Goal: Download file/media

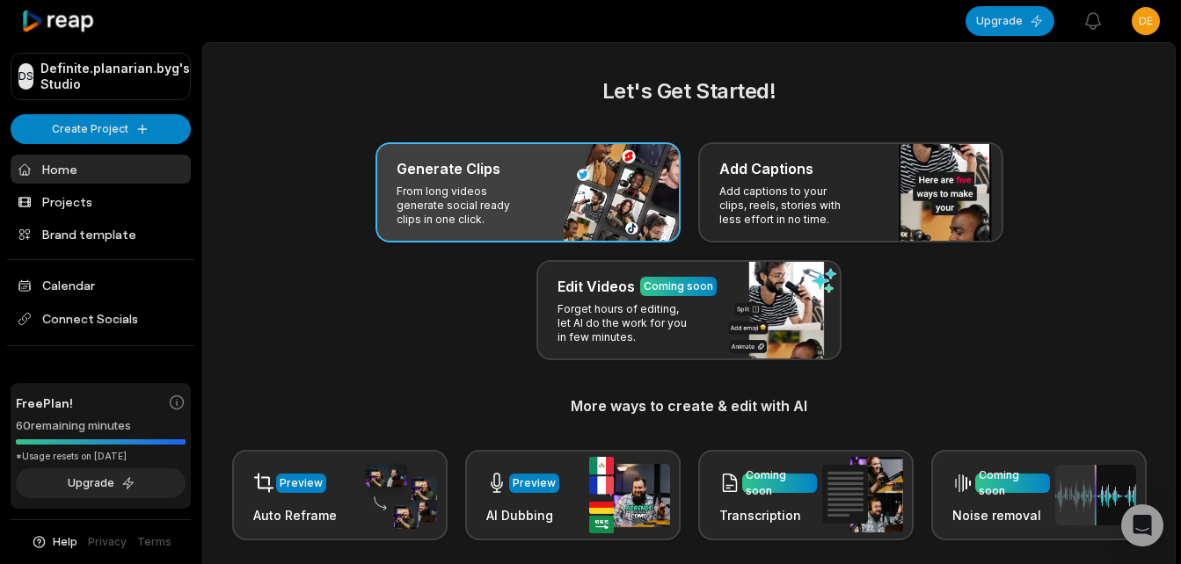
click at [513, 162] on div "Generate Clips" at bounding box center [528, 168] width 263 height 21
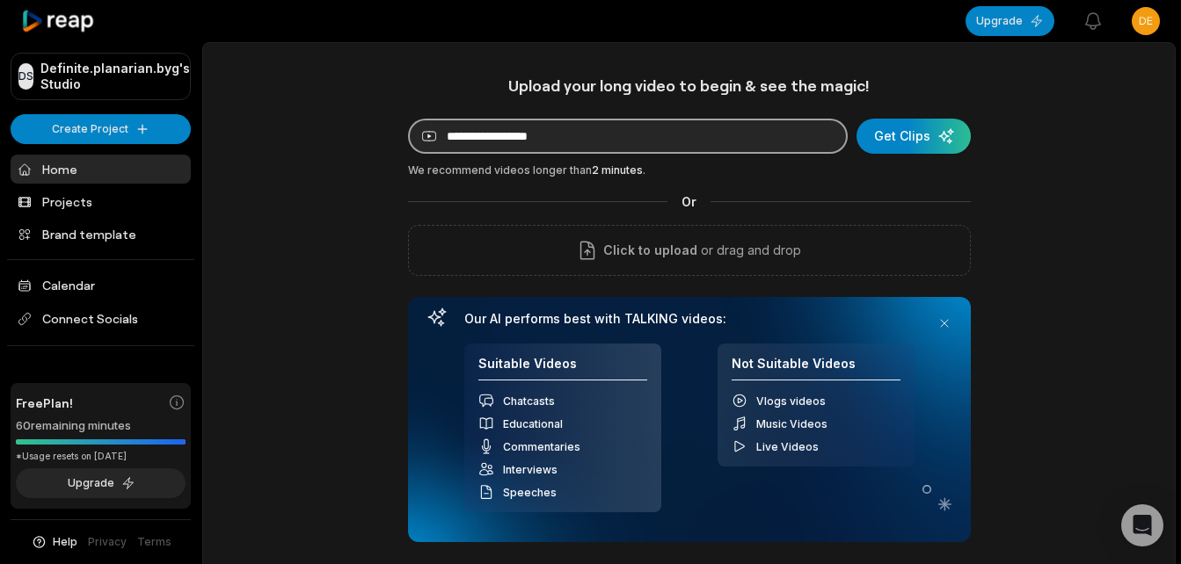
click at [538, 135] on input at bounding box center [628, 136] width 440 height 35
paste input "**********"
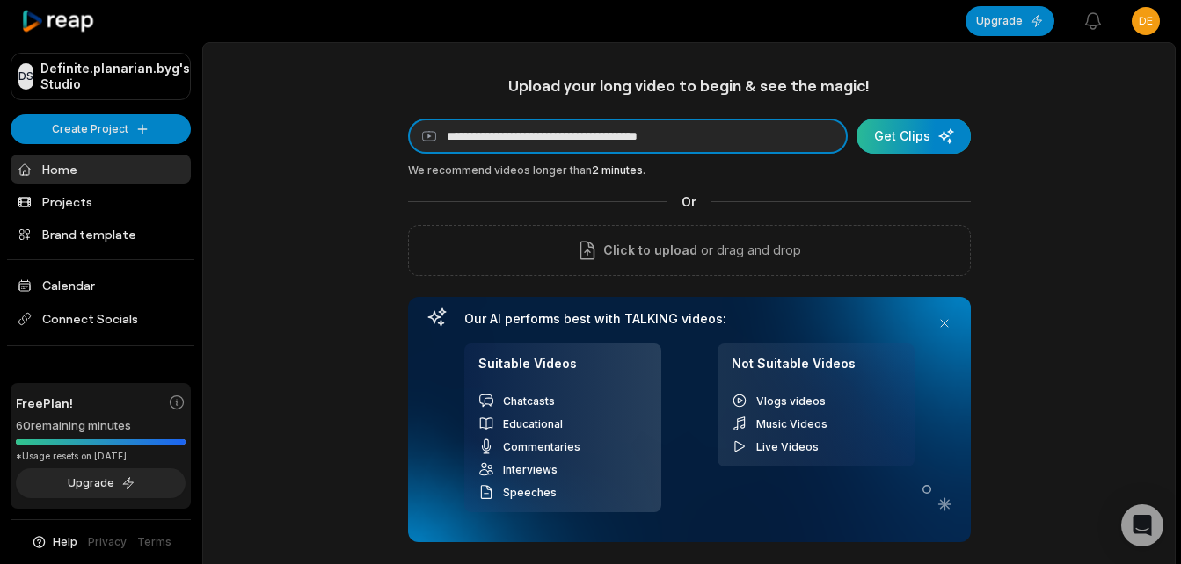
type input "**********"
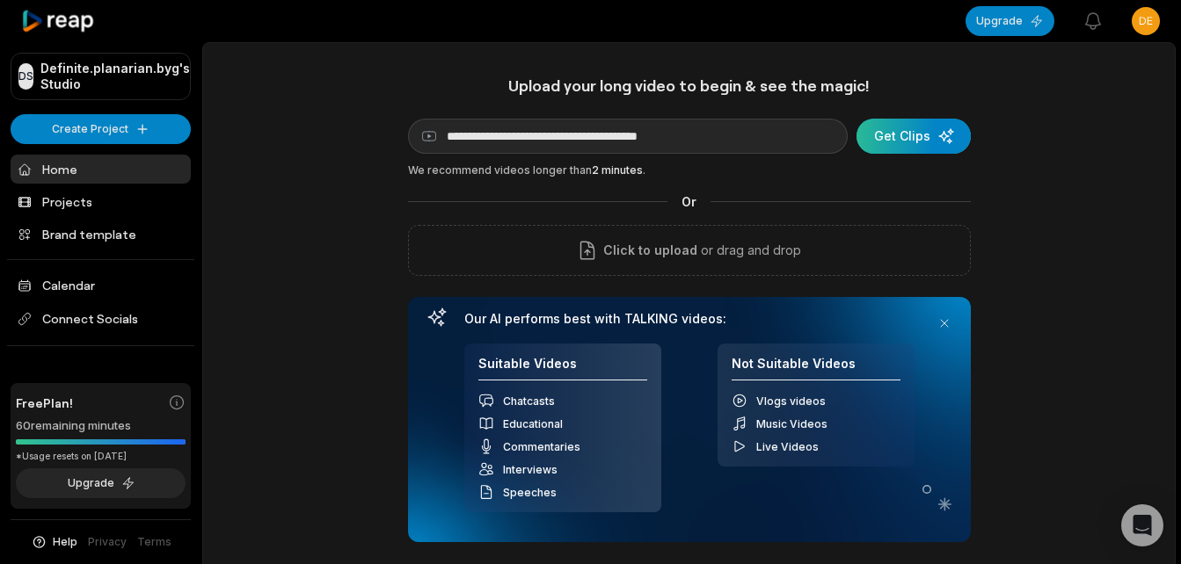
click at [909, 136] on div "submit" at bounding box center [913, 136] width 114 height 35
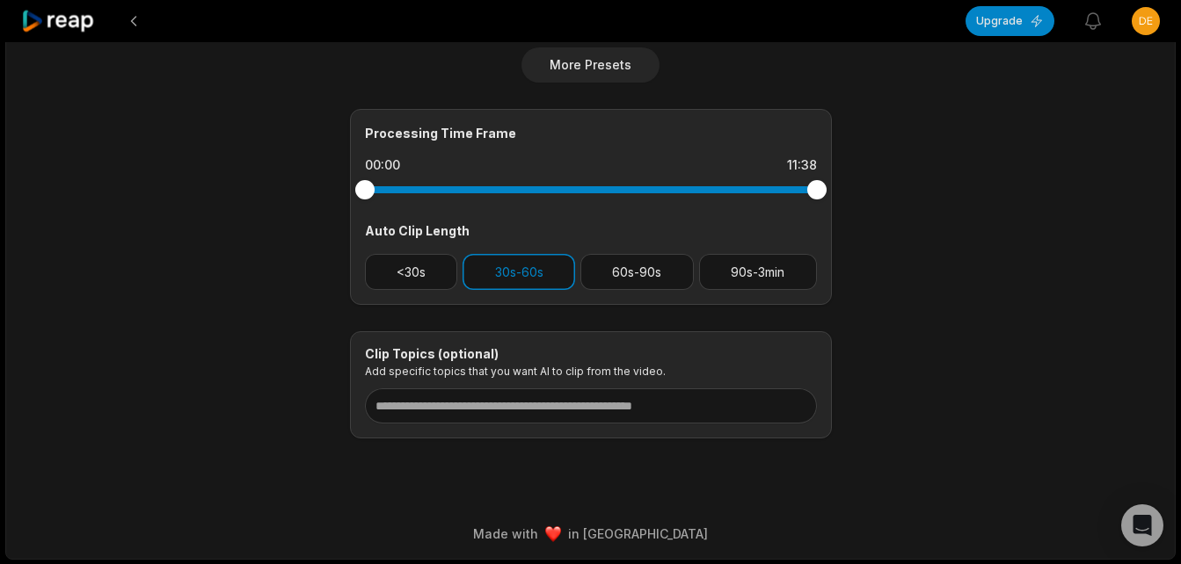
scroll to position [710, 0]
click at [506, 276] on button "30s-60s" at bounding box center [518, 271] width 113 height 36
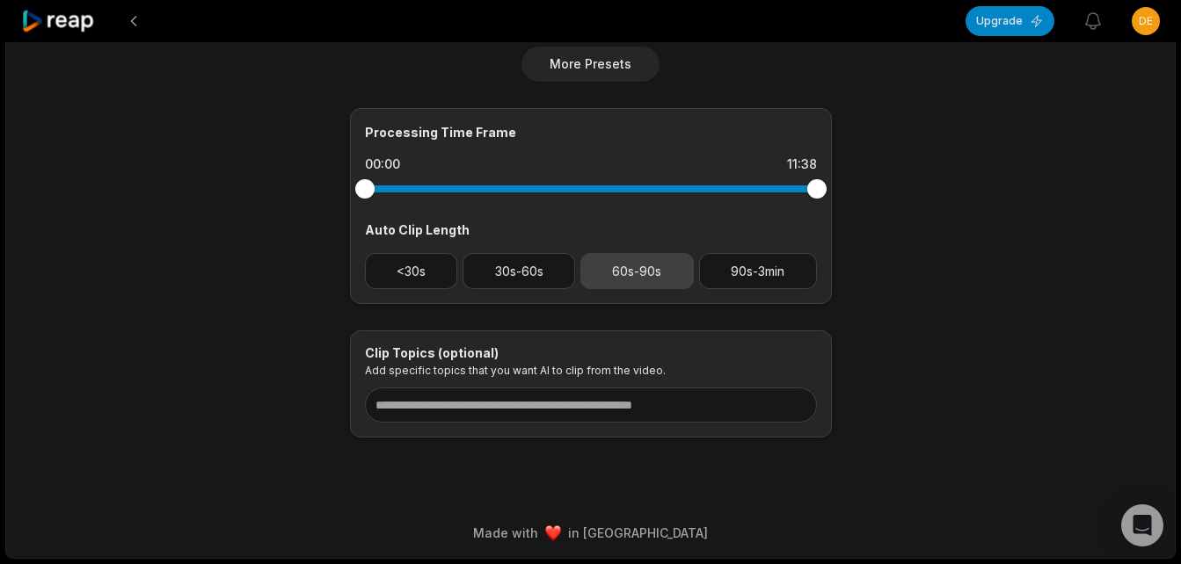
click at [628, 273] on button "60s-90s" at bounding box center [636, 271] width 113 height 36
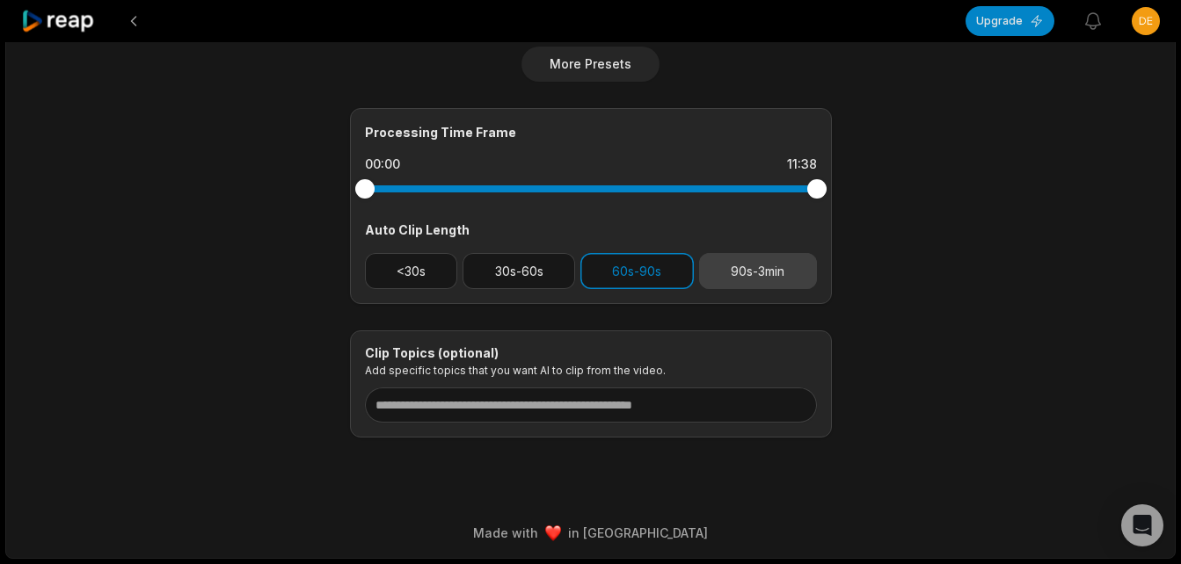
click at [756, 268] on button "90s-3min" at bounding box center [758, 271] width 118 height 36
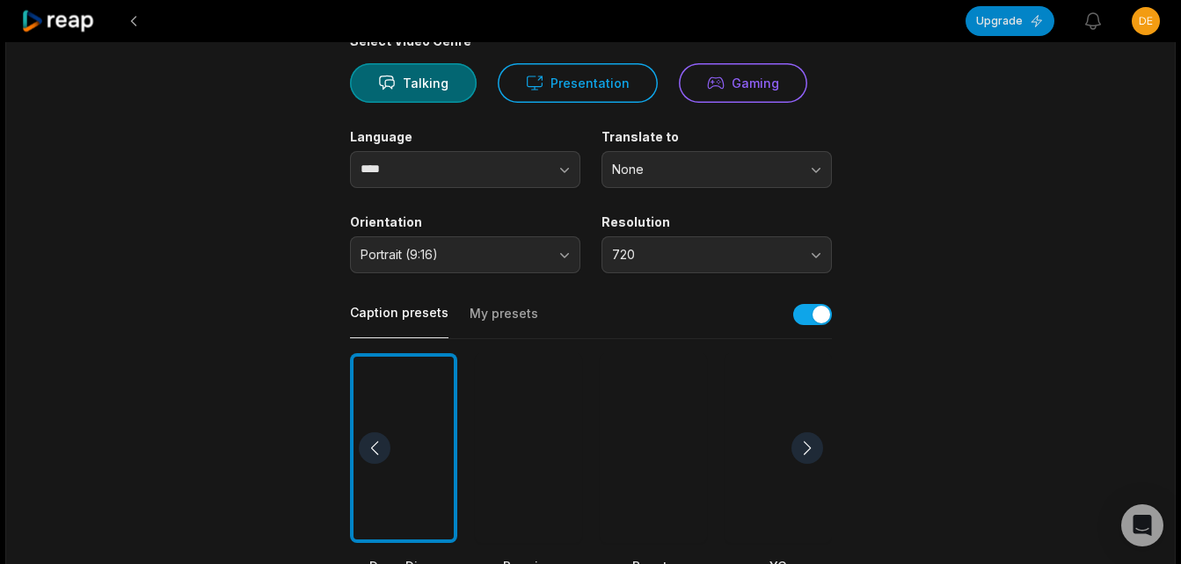
scroll to position [7, 0]
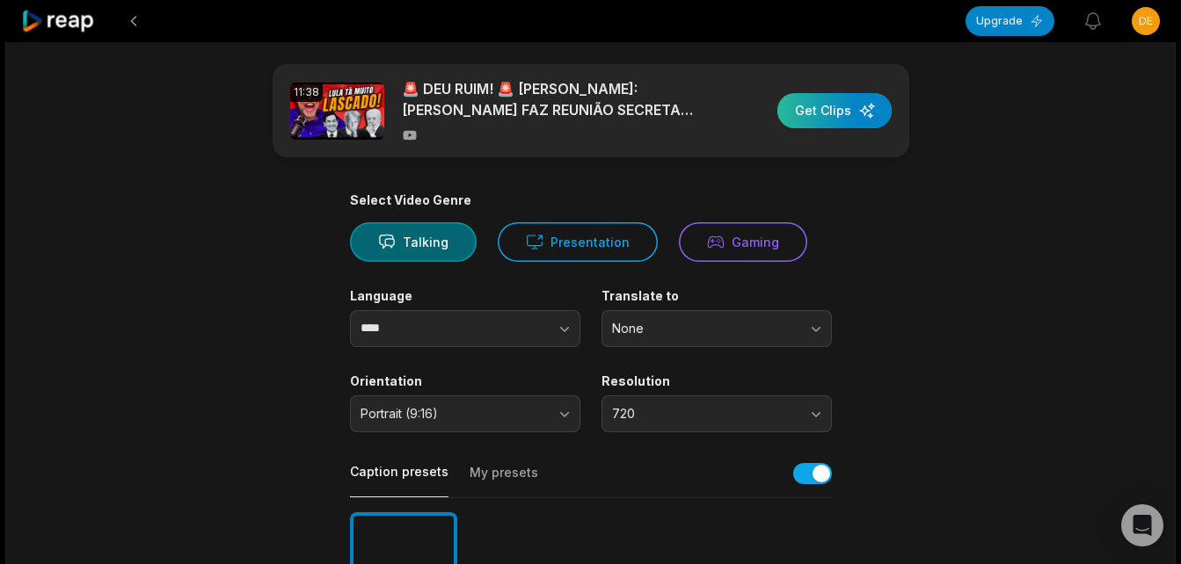
click at [843, 93] on div "button" at bounding box center [834, 110] width 114 height 35
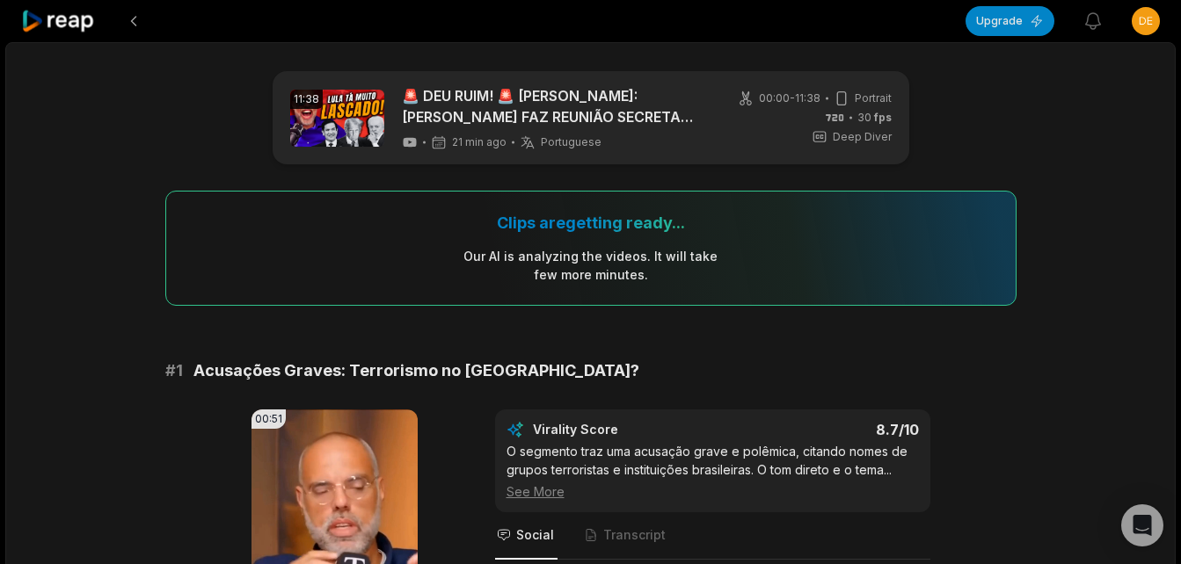
scroll to position [352, 0]
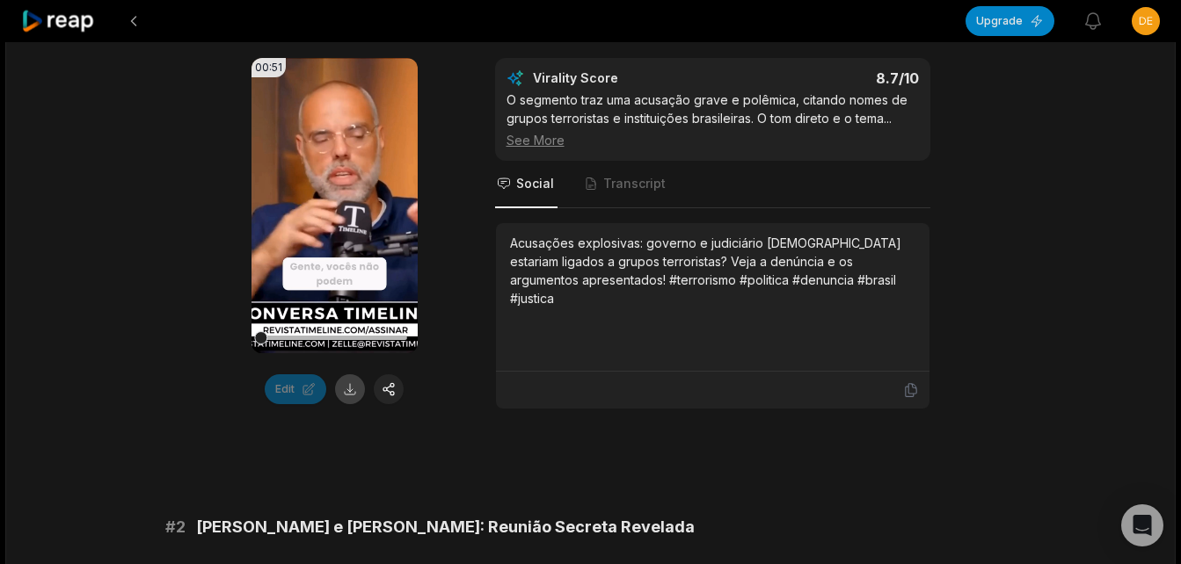
click at [346, 396] on button at bounding box center [350, 390] width 30 height 30
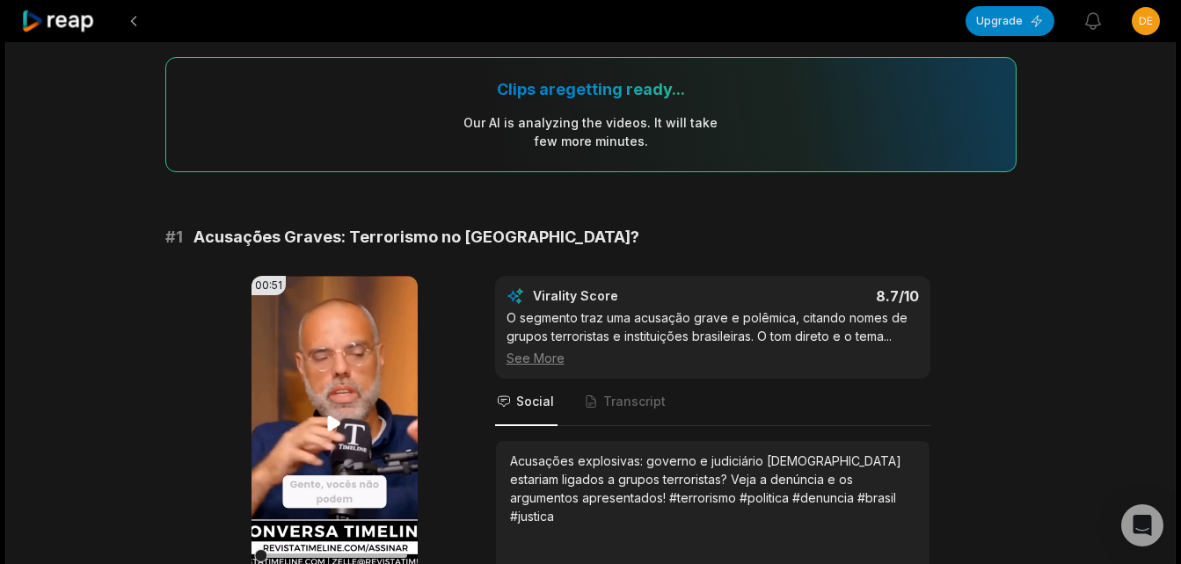
scroll to position [176, 0]
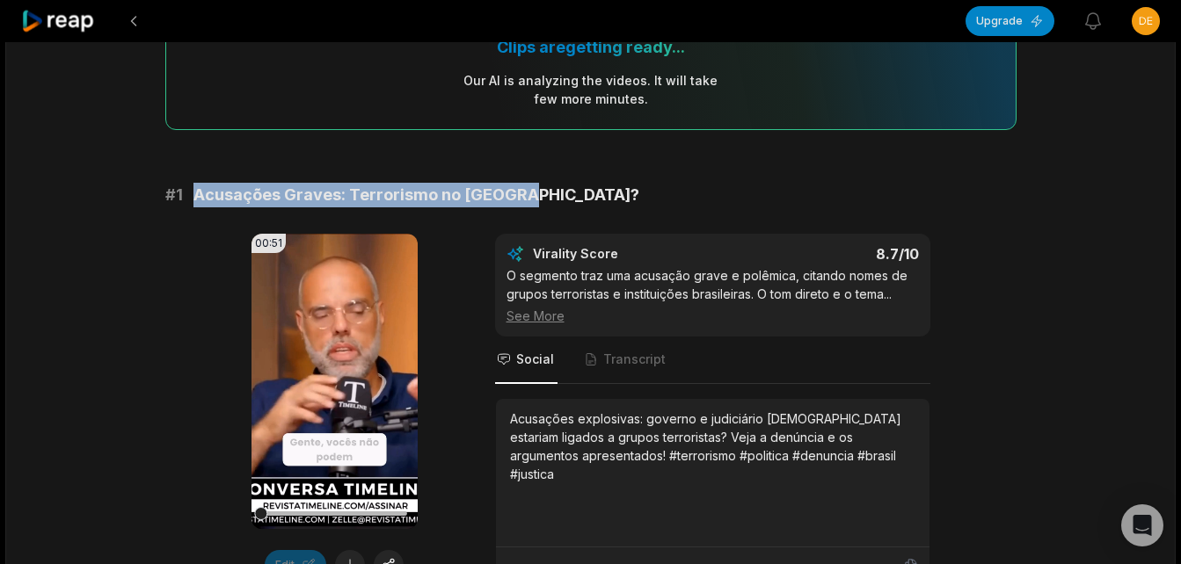
drag, startPoint x: 194, startPoint y: 193, endPoint x: 535, endPoint y: 184, distance: 341.3
click at [535, 184] on div "# 1 Acusações Graves: Terrorismo no [GEOGRAPHIC_DATA]?" at bounding box center [590, 195] width 851 height 25
copy span "Acusações Graves: Terrorismo no [GEOGRAPHIC_DATA]?"
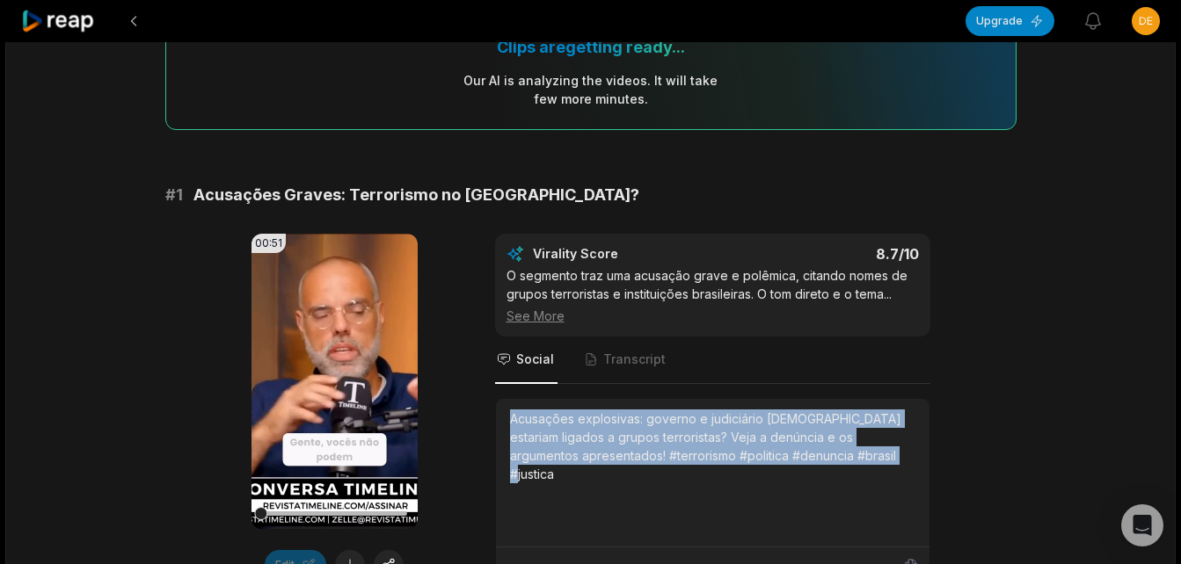
drag, startPoint x: 506, startPoint y: 418, endPoint x: 886, endPoint y: 474, distance: 384.0
click at [886, 474] on div "Acusações explosivas: governo e judiciário [DEMOGRAPHIC_DATA] estariam ligados …" at bounding box center [712, 473] width 433 height 149
copy div "Acusações explosivas: governo e judiciário [DEMOGRAPHIC_DATA] estariam ligados …"
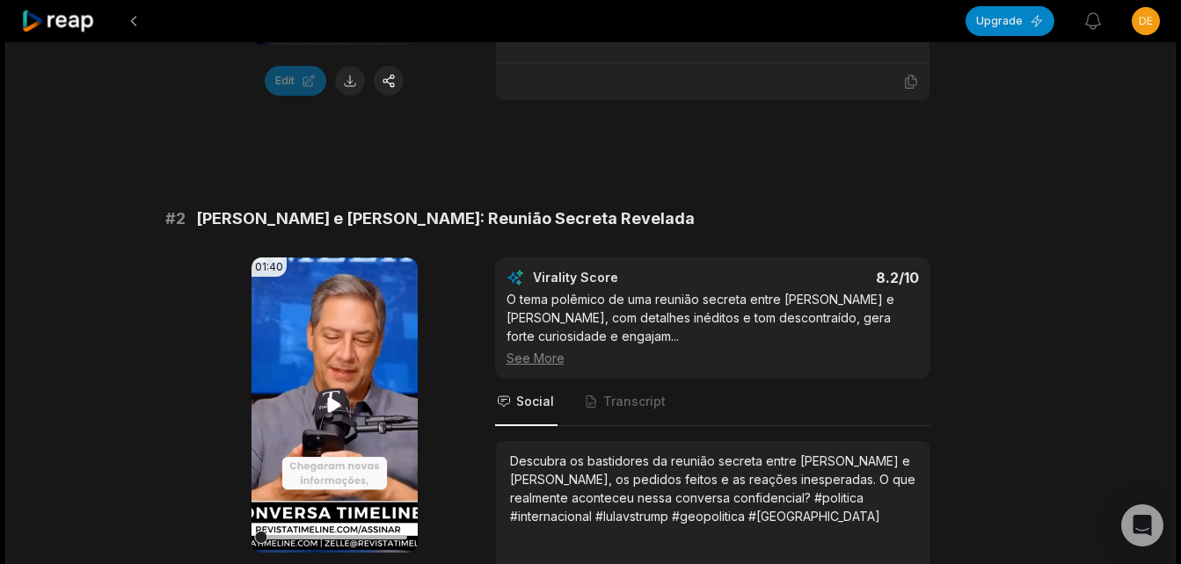
scroll to position [703, 0]
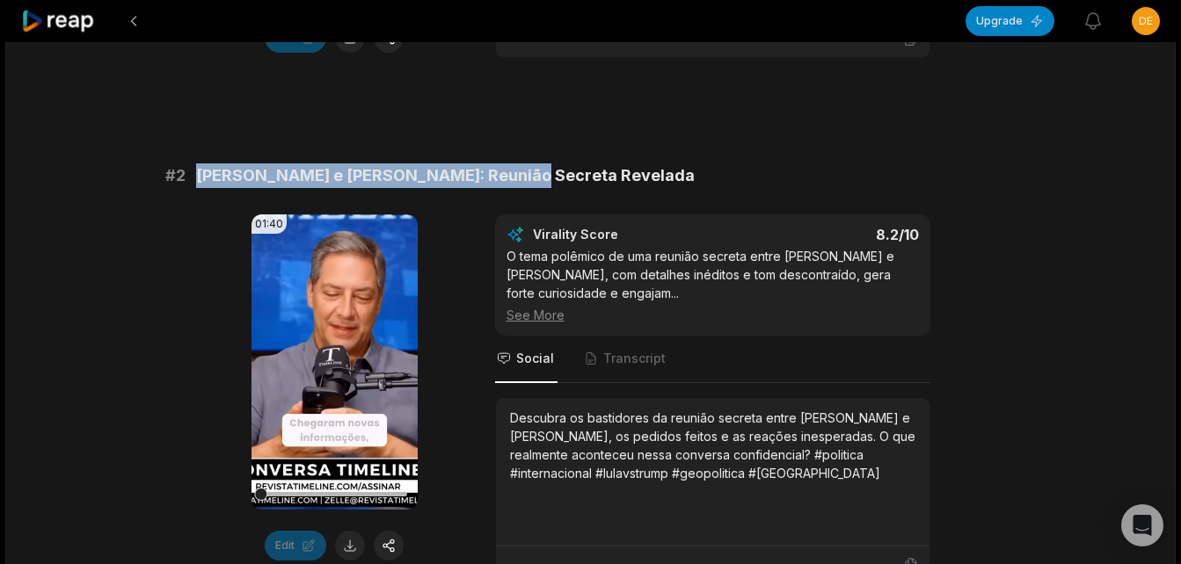
drag, startPoint x: 196, startPoint y: 170, endPoint x: 532, endPoint y: 151, distance: 336.4
copy span "[PERSON_NAME] e [PERSON_NAME]: Reunião Secreta Revelada"
click at [349, 544] on button at bounding box center [350, 546] width 30 height 30
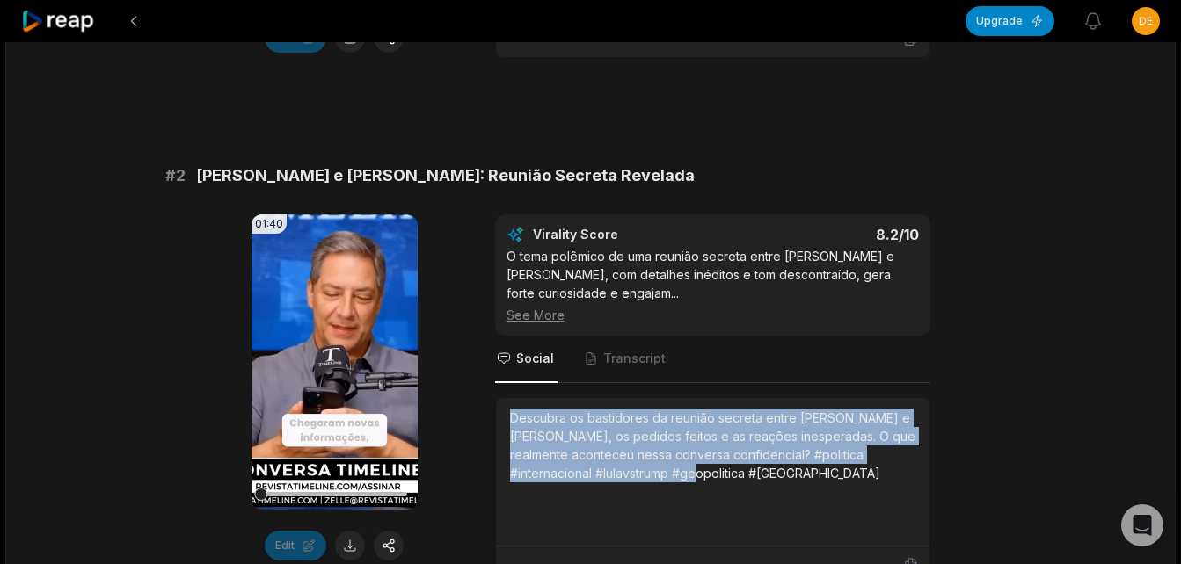
drag, startPoint x: 506, startPoint y: 416, endPoint x: 634, endPoint y: 483, distance: 144.7
click at [634, 483] on div "Descubra os bastidores da reunião secreta entre [PERSON_NAME] e [PERSON_NAME], …" at bounding box center [712, 472] width 433 height 149
copy div "Descubra os bastidores da reunião secreta entre [PERSON_NAME] e [PERSON_NAME], …"
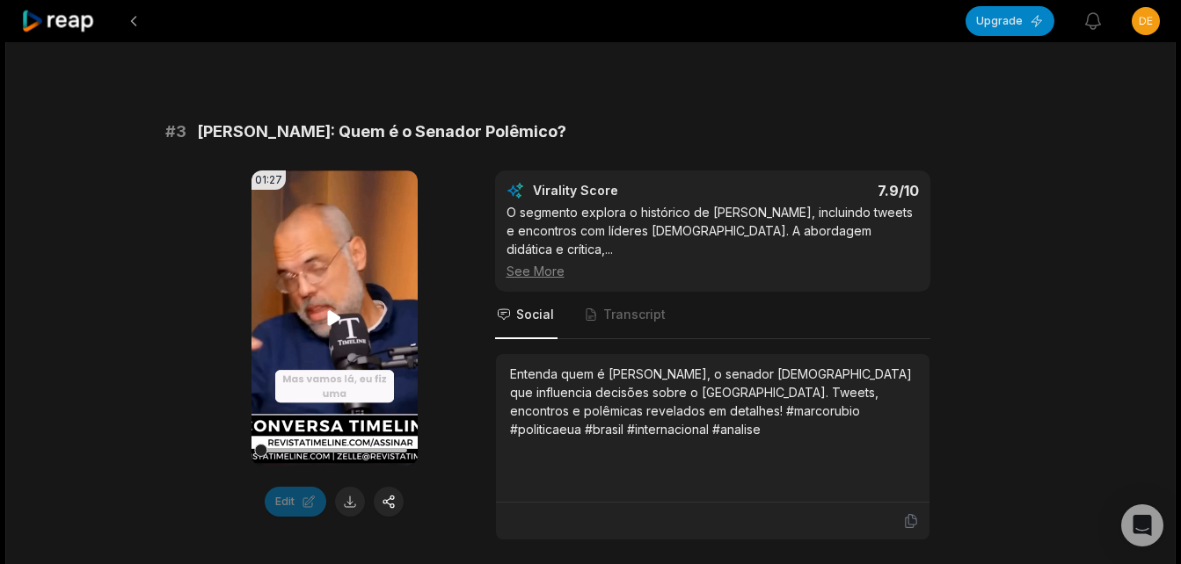
scroll to position [1231, 0]
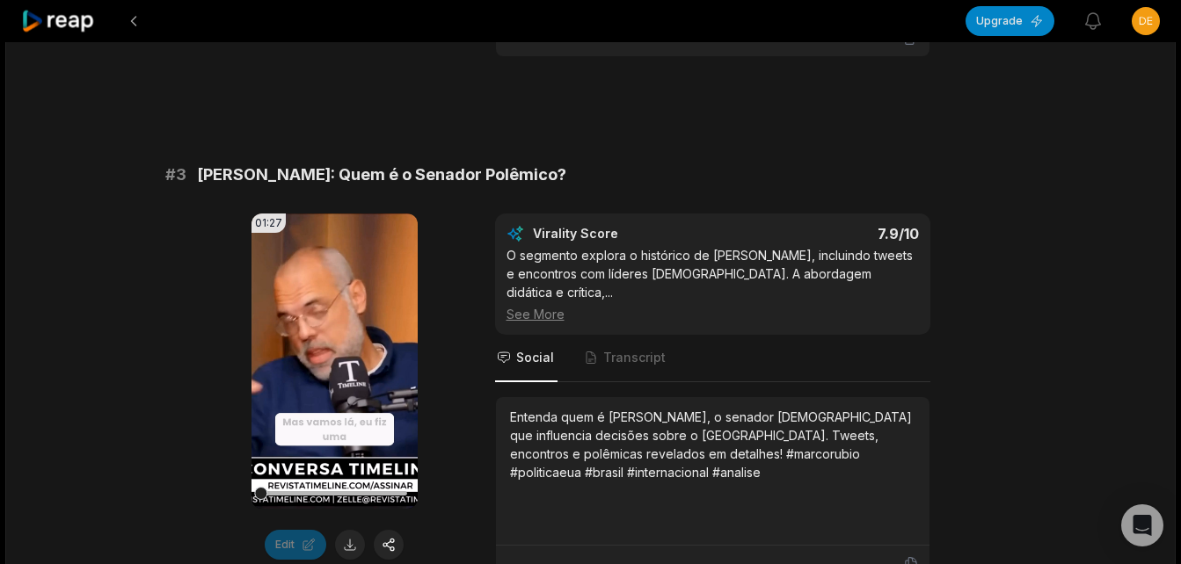
click at [202, 170] on span "[PERSON_NAME]: Quem é o Senador Polêmico?" at bounding box center [381, 175] width 369 height 25
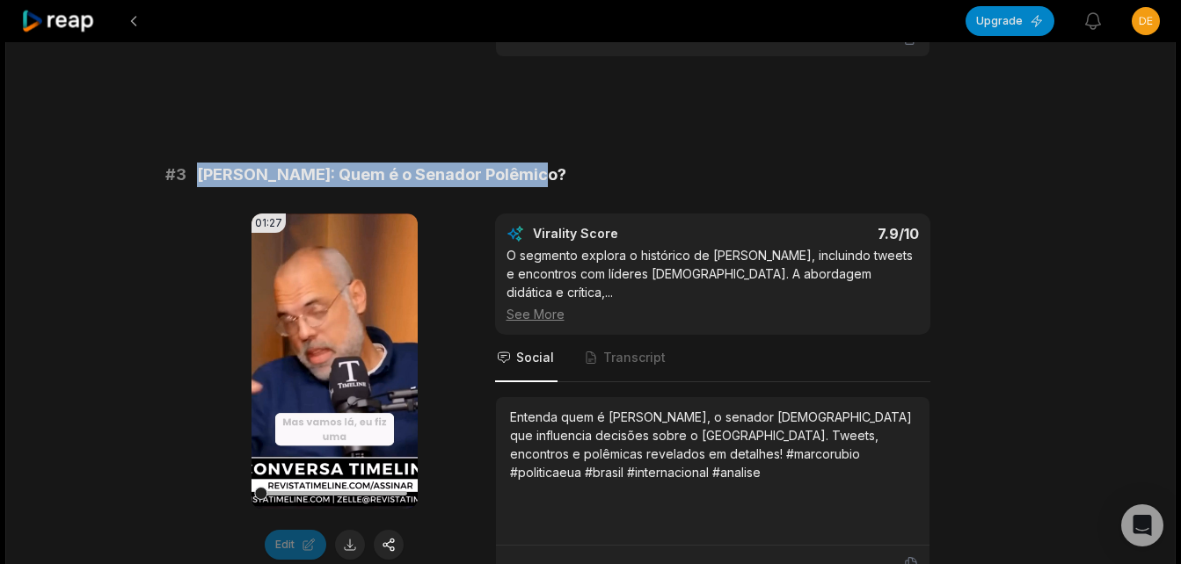
drag, startPoint x: 199, startPoint y: 170, endPoint x: 548, endPoint y: 171, distance: 349.1
click at [548, 171] on div "# [DATE][PERSON_NAME]: Quem é o Senador Polêmico?" at bounding box center [590, 175] width 851 height 25
copy span "[PERSON_NAME]: Quem é o Senador Polêmico?"
click at [348, 538] on button at bounding box center [350, 545] width 30 height 30
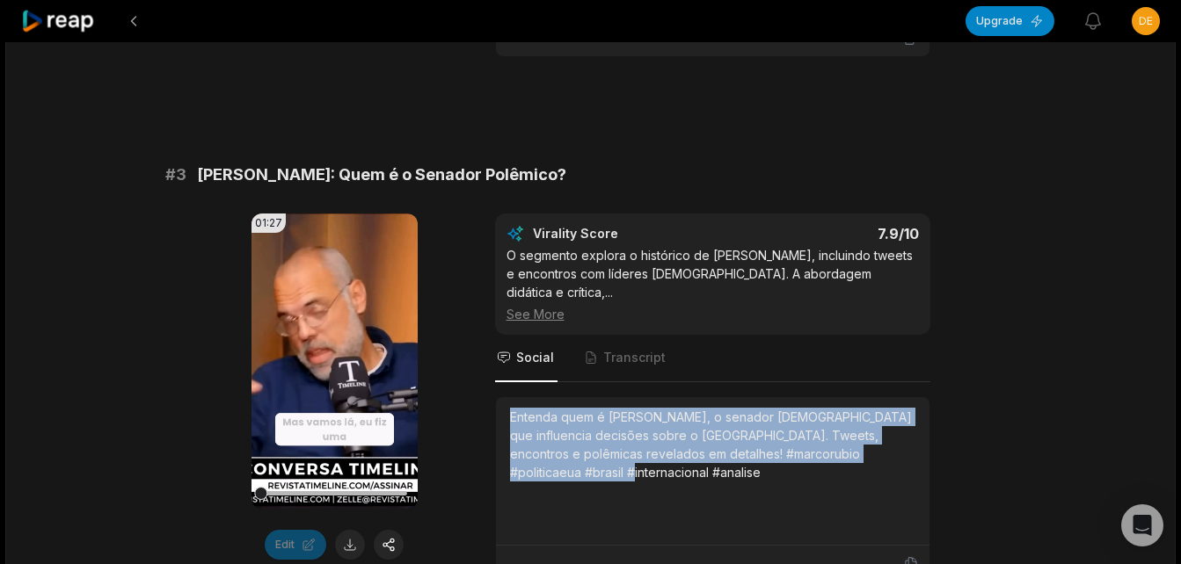
drag, startPoint x: 510, startPoint y: 401, endPoint x: 908, endPoint y: 455, distance: 402.0
click at [908, 455] on div "Entenda quem é [PERSON_NAME], o senador [DEMOGRAPHIC_DATA] que influencia decis…" at bounding box center [712, 471] width 405 height 127
copy div "Entenda quem é [PERSON_NAME], o senador [DEMOGRAPHIC_DATA] que influencia decis…"
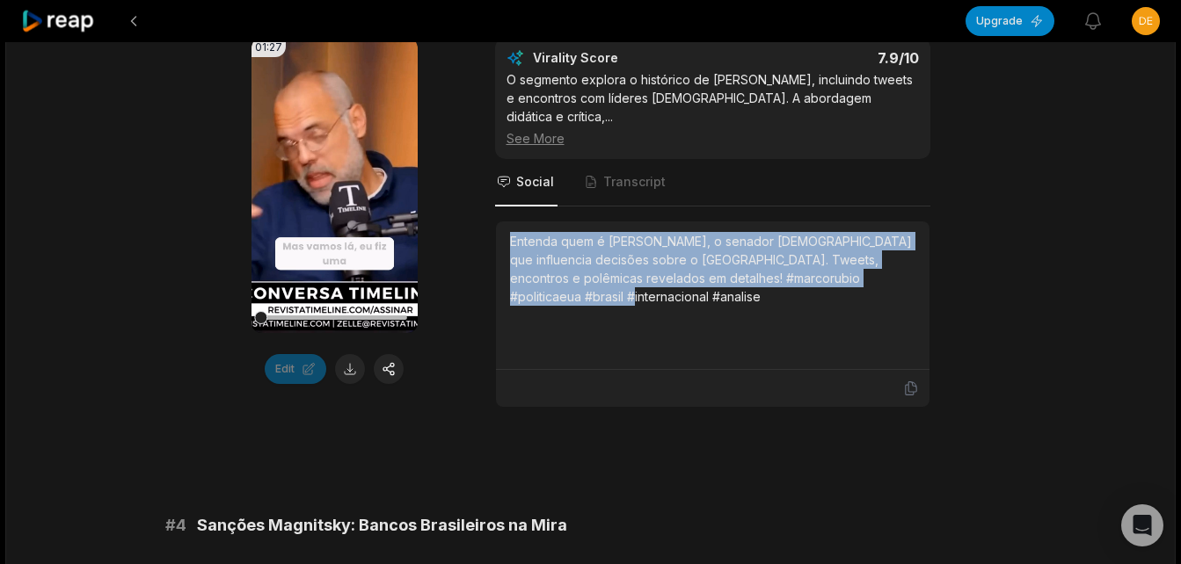
scroll to position [1583, 0]
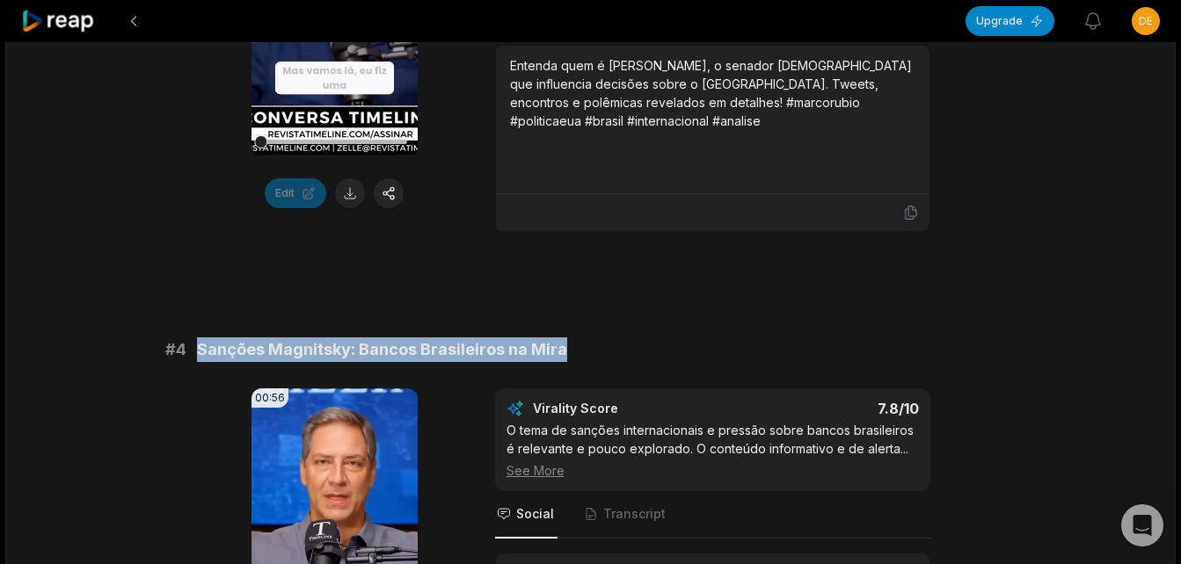
drag, startPoint x: 195, startPoint y: 329, endPoint x: 570, endPoint y: 303, distance: 375.4
copy span "Sanções Magnitsky: Bancos Brasileiros na Mira"
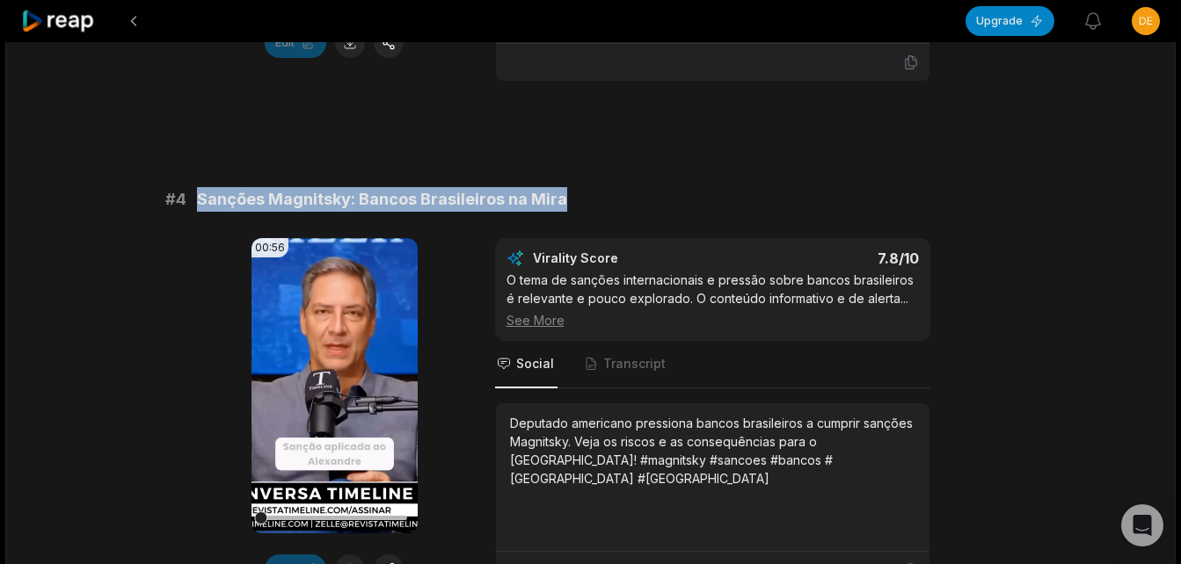
scroll to position [1934, 0]
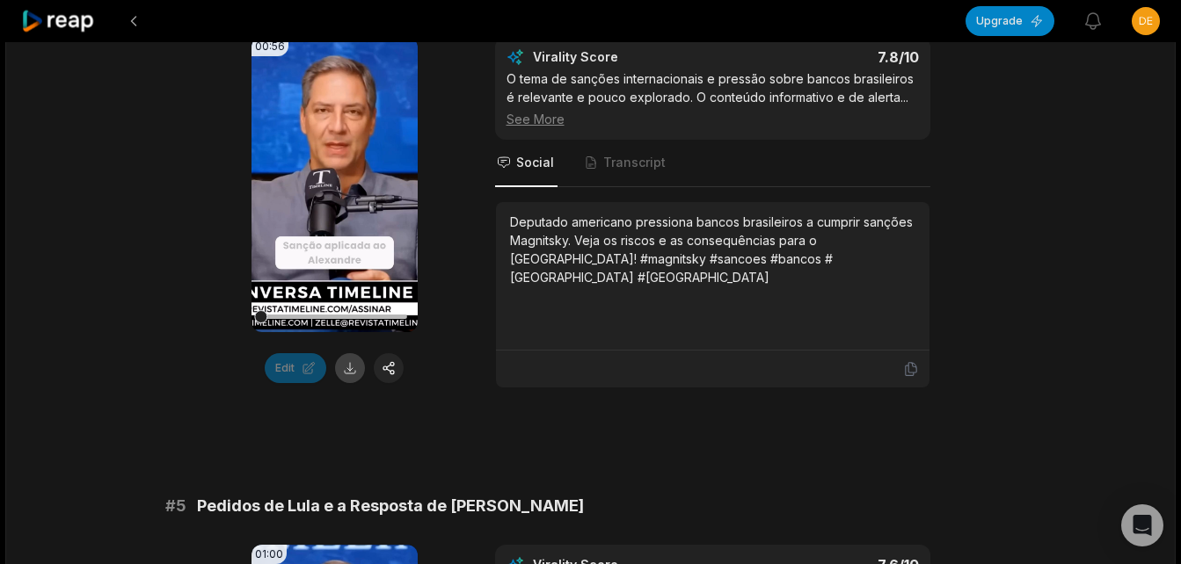
click at [345, 353] on button at bounding box center [350, 368] width 30 height 30
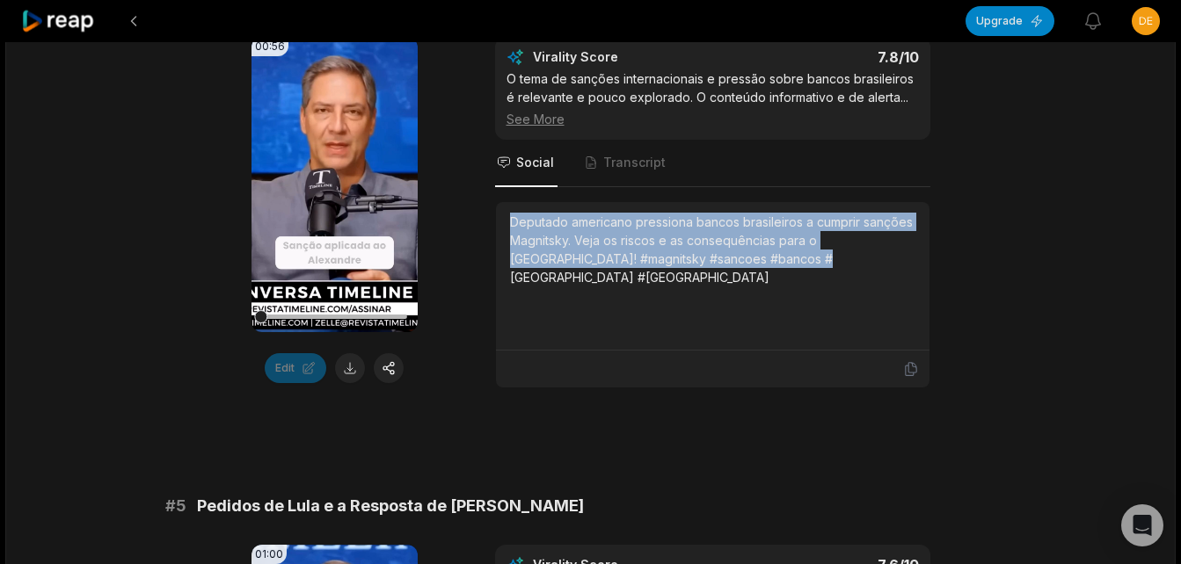
drag, startPoint x: 506, startPoint y: 204, endPoint x: 783, endPoint y: 260, distance: 282.6
click at [783, 260] on div "Deputado americano pressiona bancos brasileiros a cumprir sanções Magnitsky. Ve…" at bounding box center [712, 276] width 433 height 149
copy div "Deputado americano pressiona bancos brasileiros a cumprir sanções Magnitsky. Ve…"
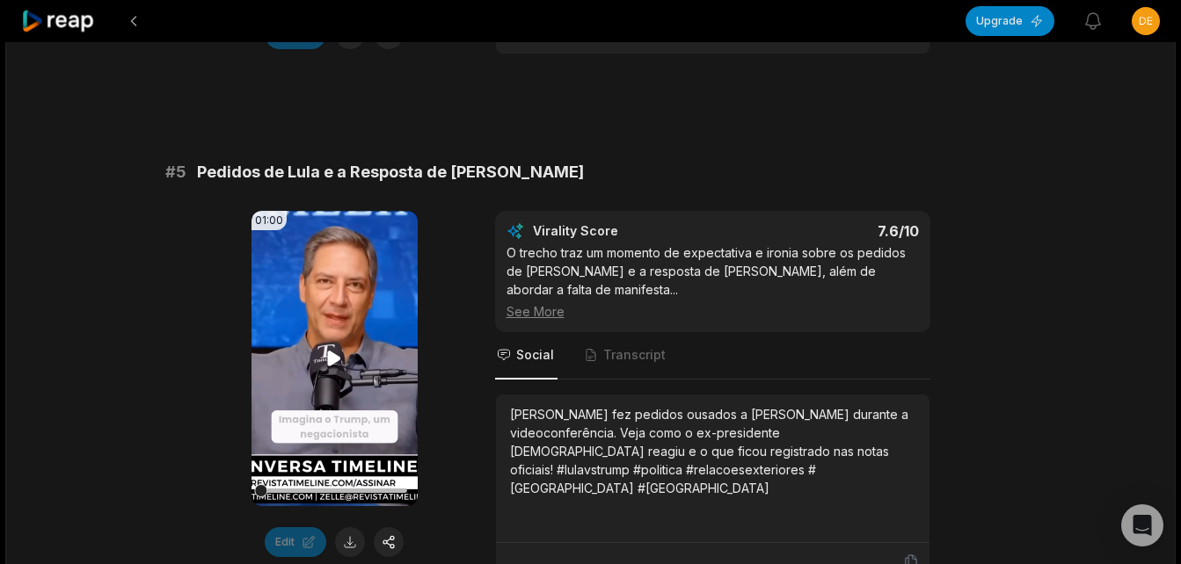
scroll to position [2286, 0]
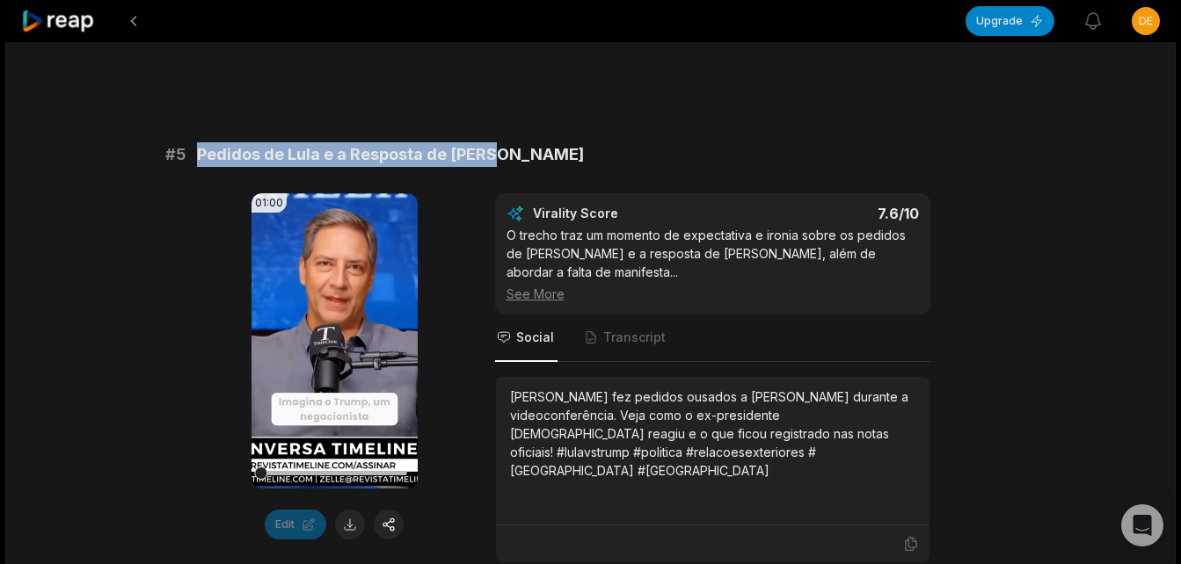
drag, startPoint x: 196, startPoint y: 135, endPoint x: 497, endPoint y: 135, distance: 300.7
click at [497, 142] on div "# 5 Pedidos de Lula e a Resposta de [PERSON_NAME]" at bounding box center [590, 154] width 851 height 25
copy span "Pedidos de Lula e a Resposta de [PERSON_NAME]"
click at [346, 513] on button at bounding box center [350, 525] width 30 height 30
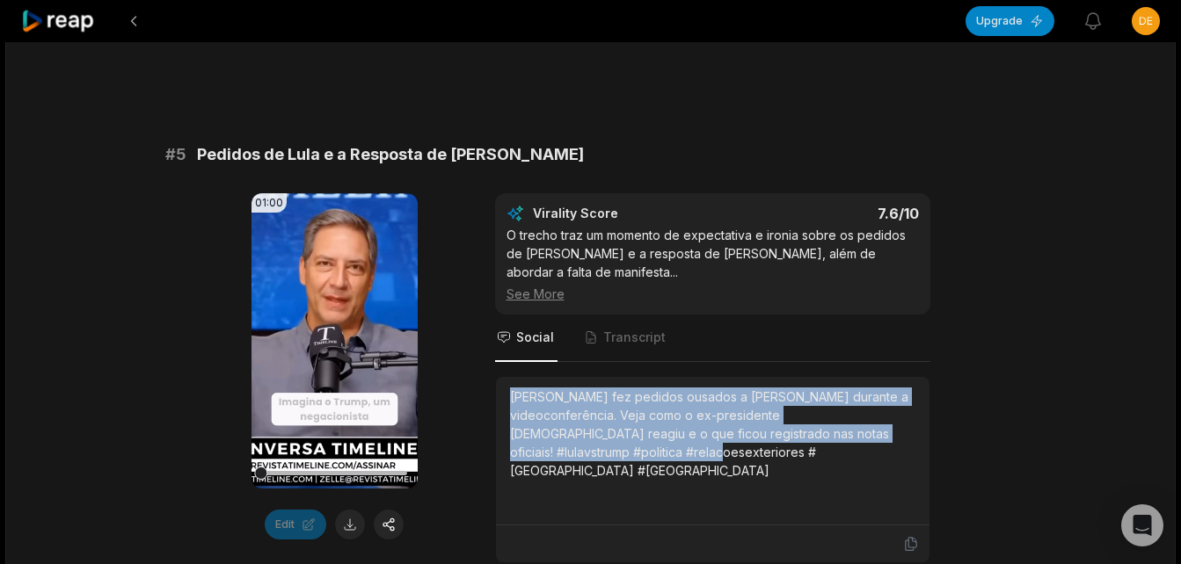
drag, startPoint x: 506, startPoint y: 356, endPoint x: 600, endPoint y: 417, distance: 111.2
click at [600, 417] on div "[PERSON_NAME] fez pedidos ousados a [PERSON_NAME] durante a videoconferência. V…" at bounding box center [712, 451] width 433 height 149
copy div "[PERSON_NAME] fez pedidos ousados a [PERSON_NAME] durante a videoconferência. V…"
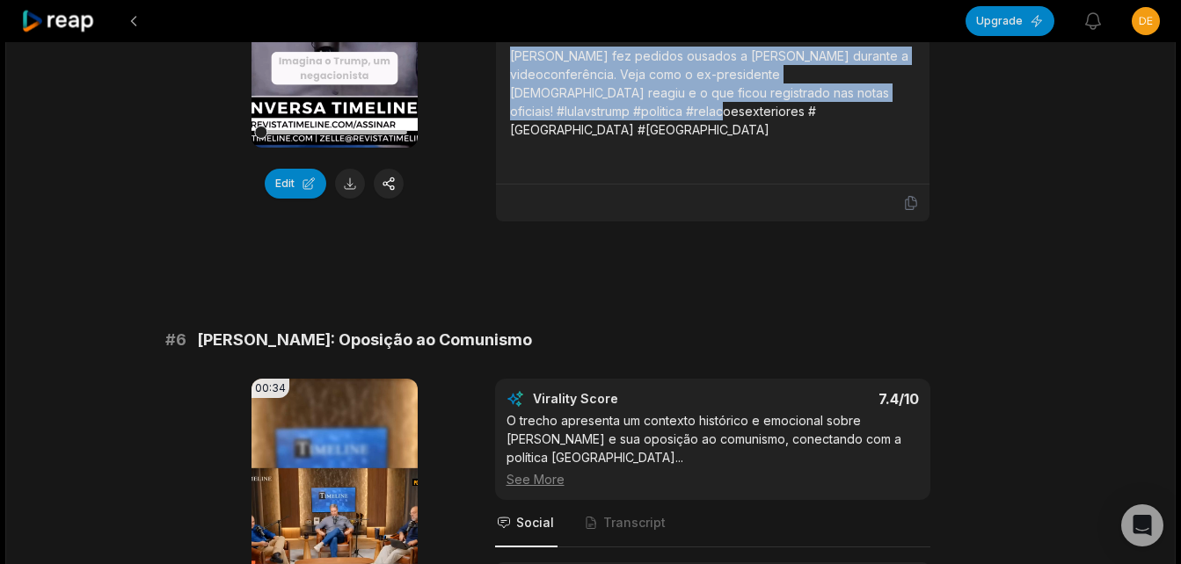
scroll to position [2496, 0]
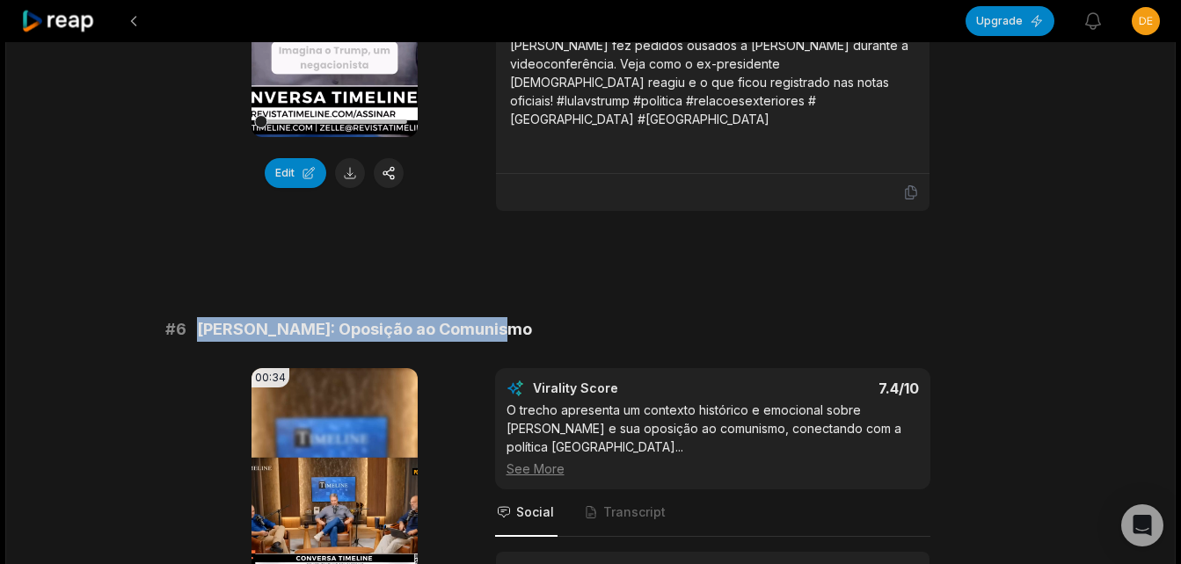
drag, startPoint x: 197, startPoint y: 291, endPoint x: 498, endPoint y: 288, distance: 300.7
click at [498, 317] on div "# [DATE][PERSON_NAME]: Oposição ao Comunismo" at bounding box center [590, 329] width 851 height 25
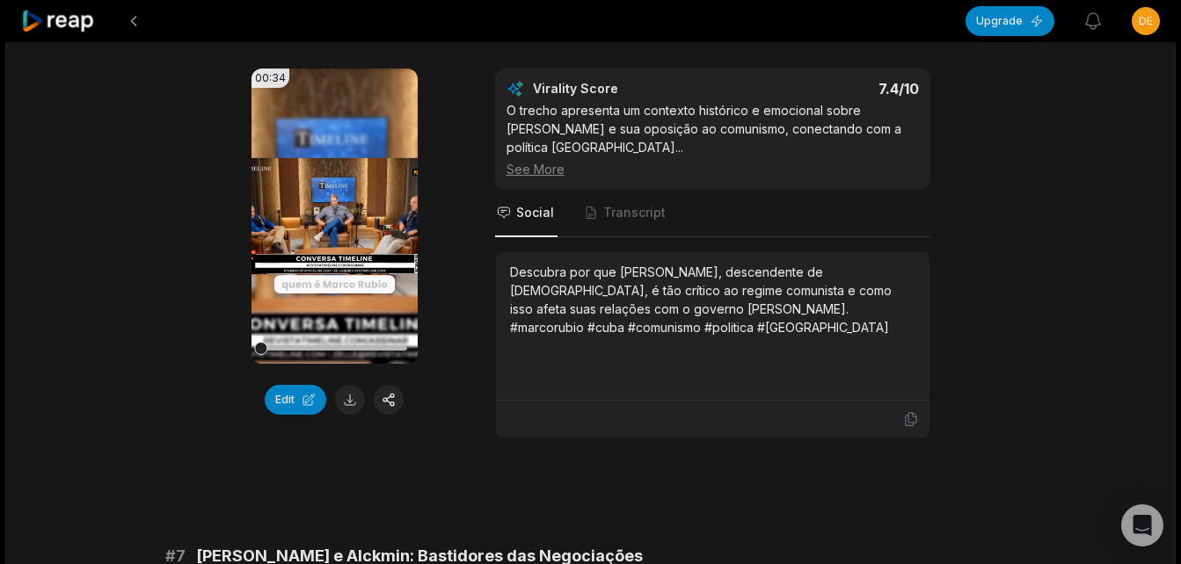
scroll to position [2848, 0]
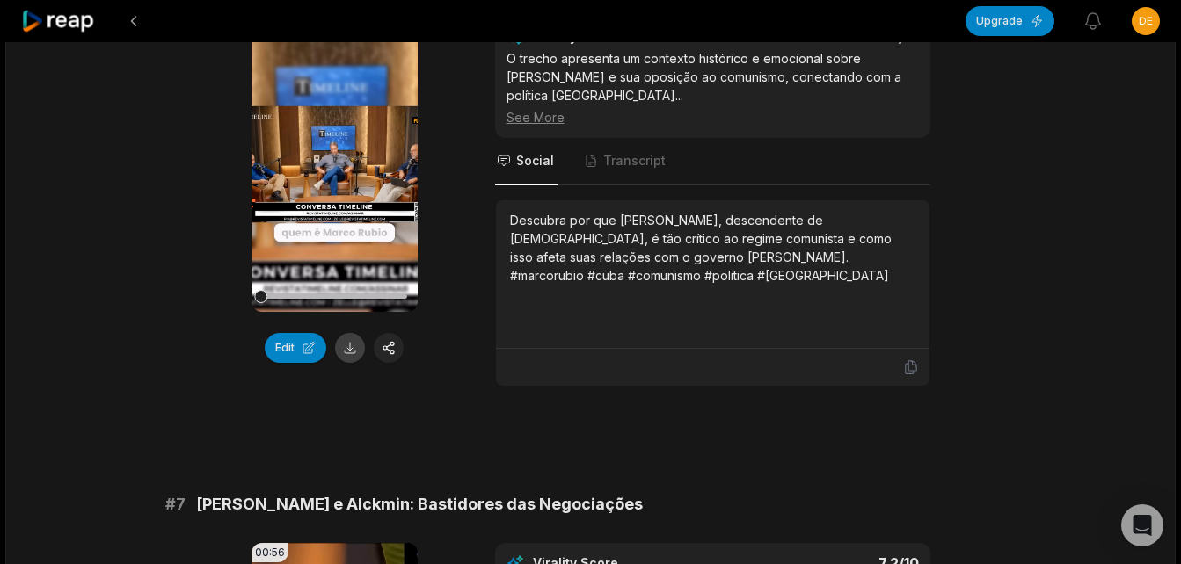
click at [343, 333] on button at bounding box center [350, 348] width 30 height 30
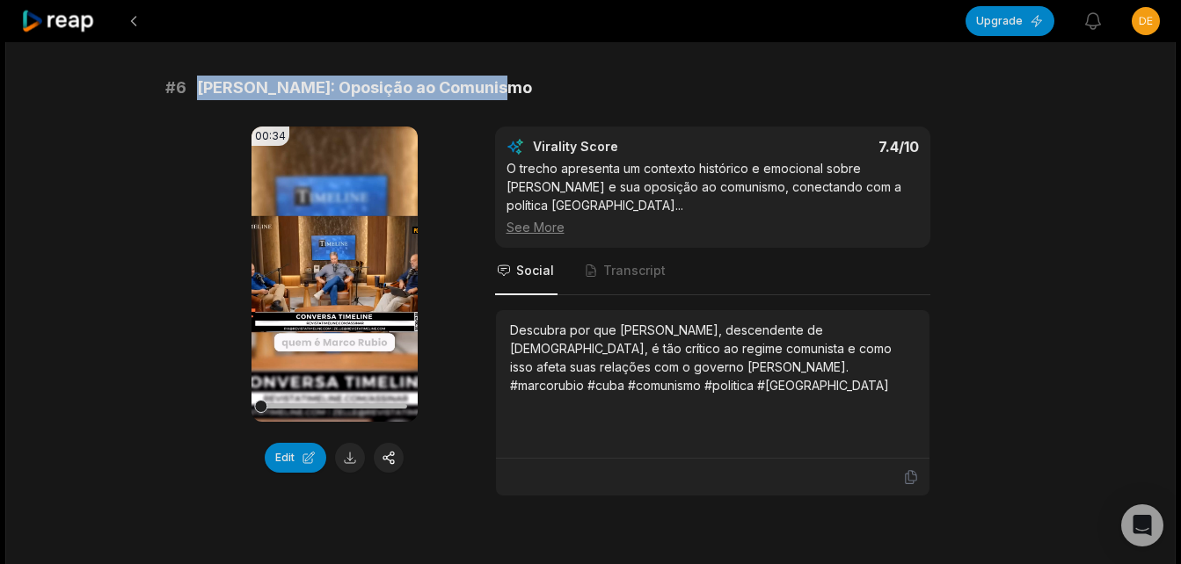
scroll to position [2672, 0]
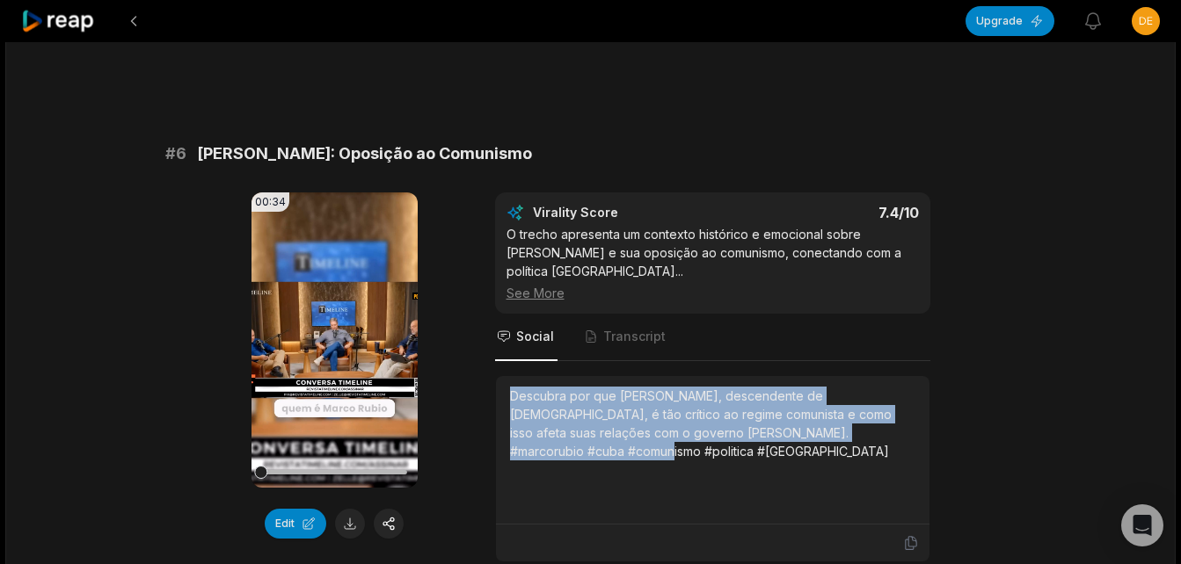
drag, startPoint x: 510, startPoint y: 355, endPoint x: 930, endPoint y: 420, distance: 425.3
click at [930, 420] on div "00:34 Your browser does not support mp4 format. Edit Virality Score 7.4 /10 O t…" at bounding box center [590, 378] width 851 height 370
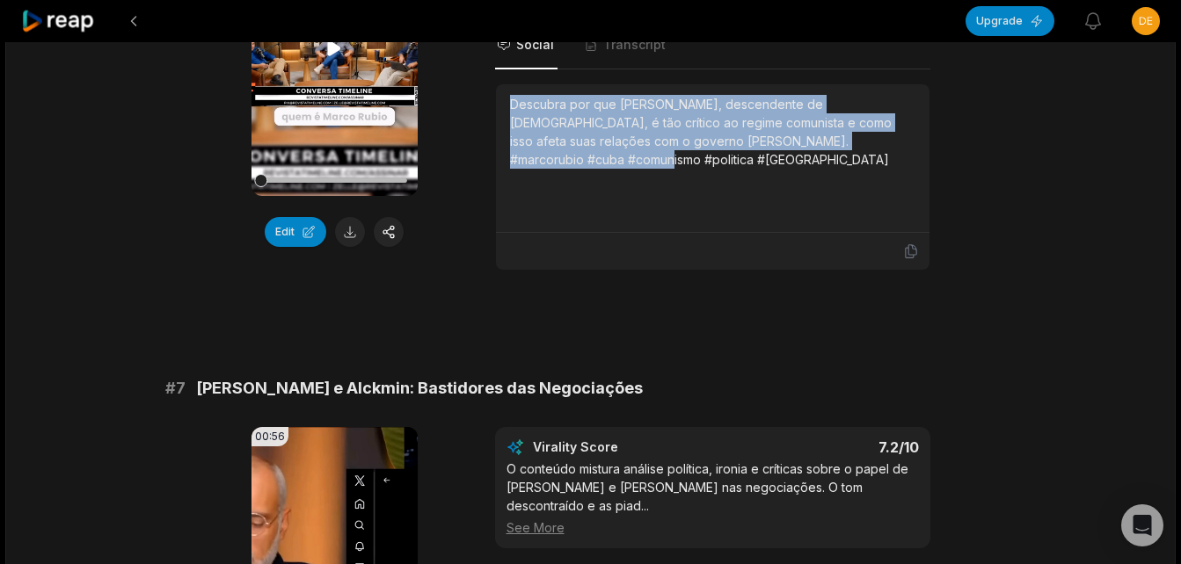
scroll to position [3024, 0]
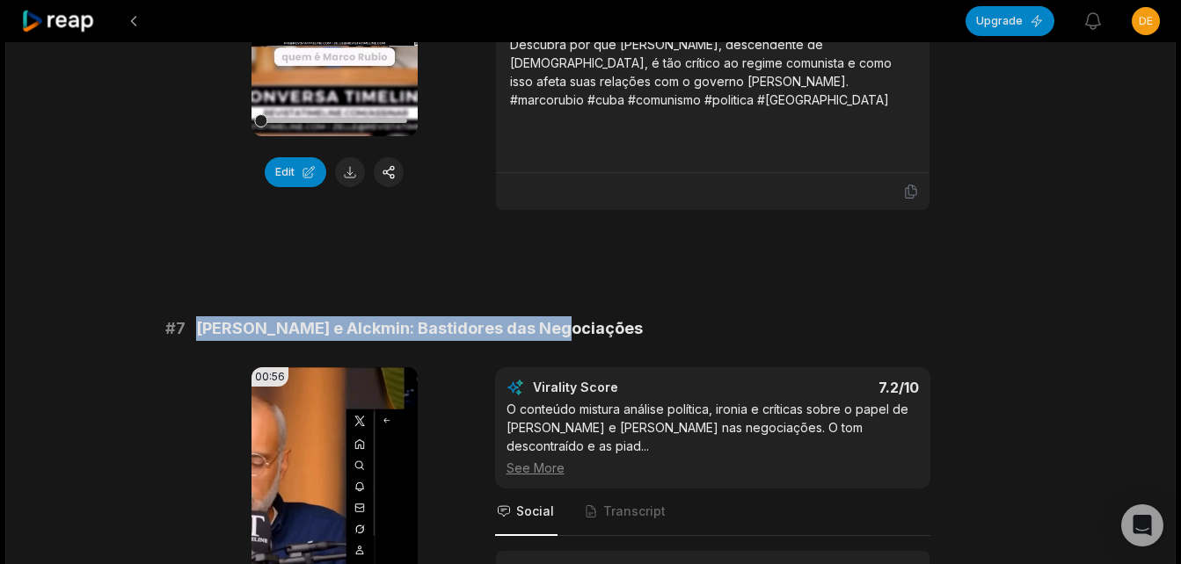
drag, startPoint x: 196, startPoint y: 289, endPoint x: 564, endPoint y: 289, distance: 368.4
click at [564, 317] on div "# 7 [PERSON_NAME] e Alckmin: Bastidores das Negociações" at bounding box center [590, 329] width 851 height 25
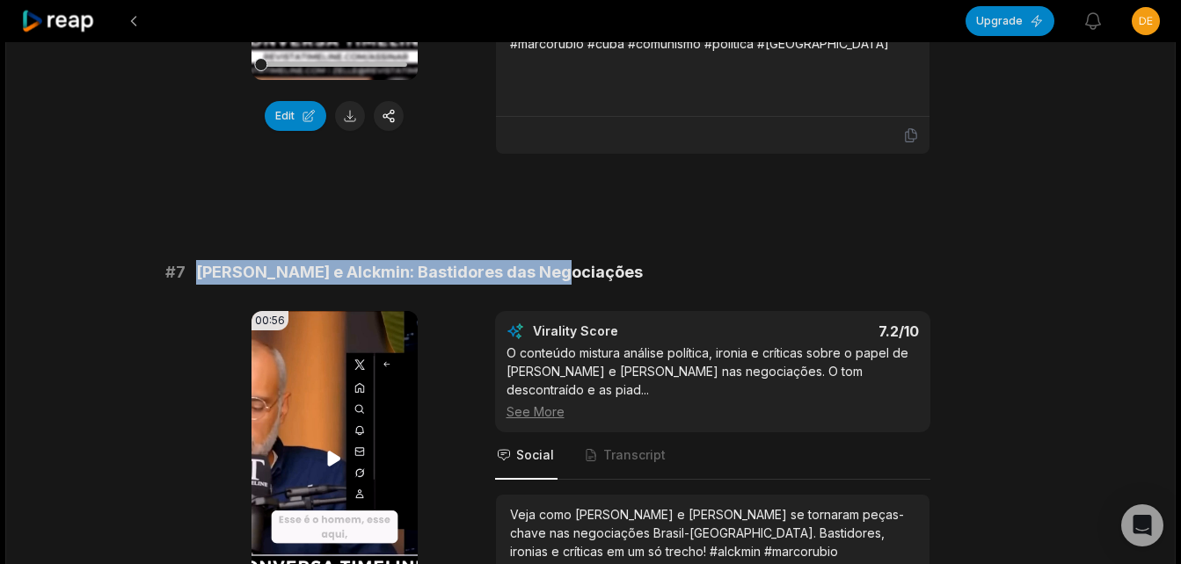
scroll to position [3200, 0]
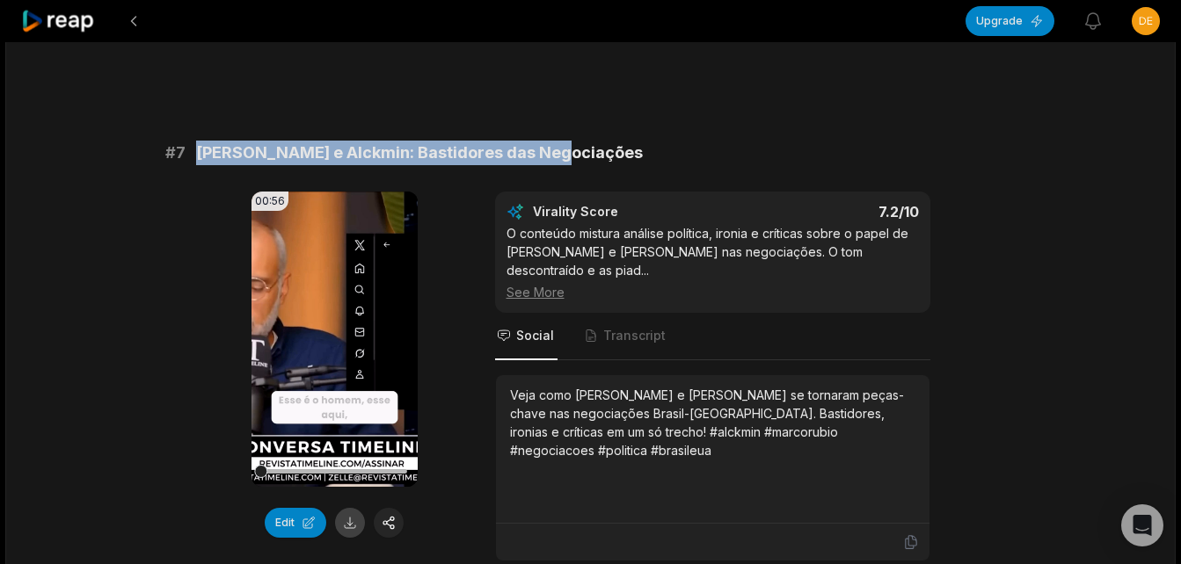
click at [345, 508] on button at bounding box center [350, 523] width 30 height 30
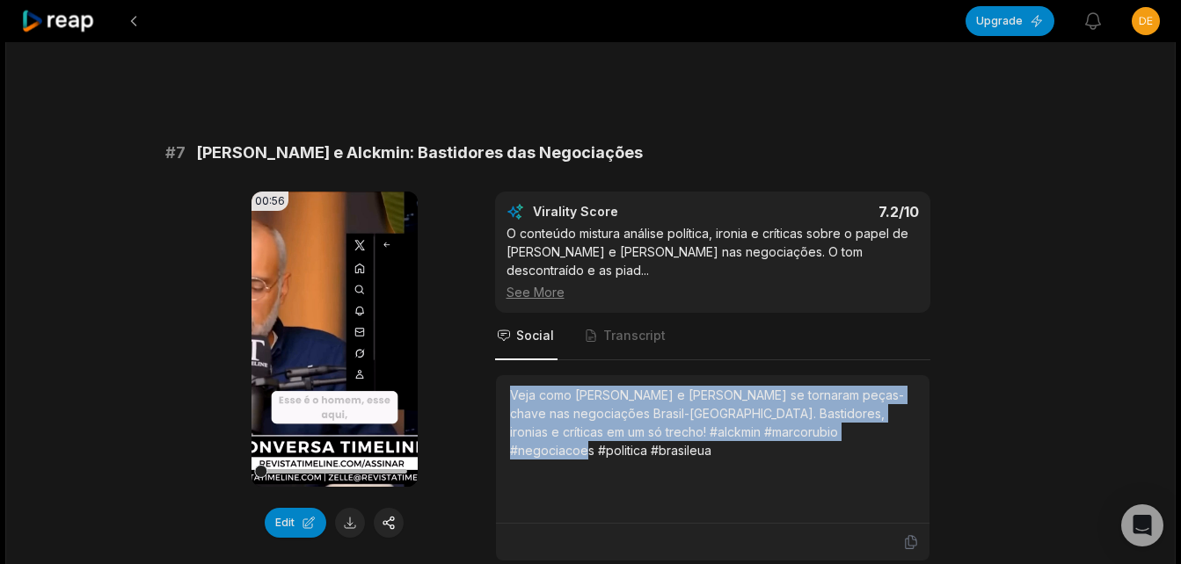
drag, startPoint x: 512, startPoint y: 336, endPoint x: 927, endPoint y: 395, distance: 419.2
click at [927, 395] on div "Veja como [PERSON_NAME] e [PERSON_NAME] se tornaram peças-chave nas negociações…" at bounding box center [712, 449] width 433 height 149
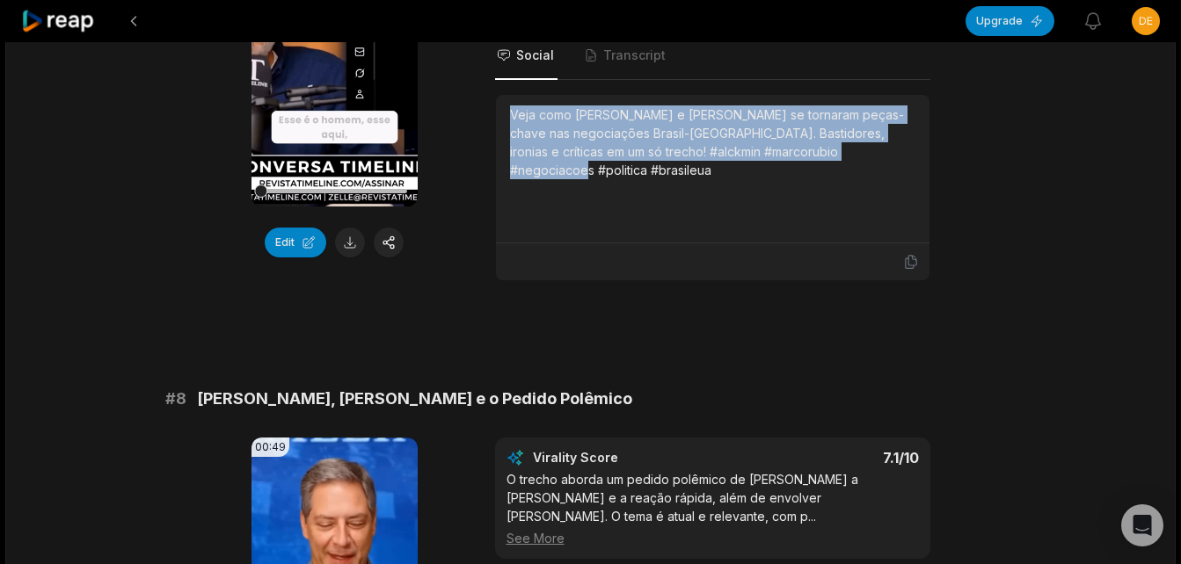
scroll to position [3727, 0]
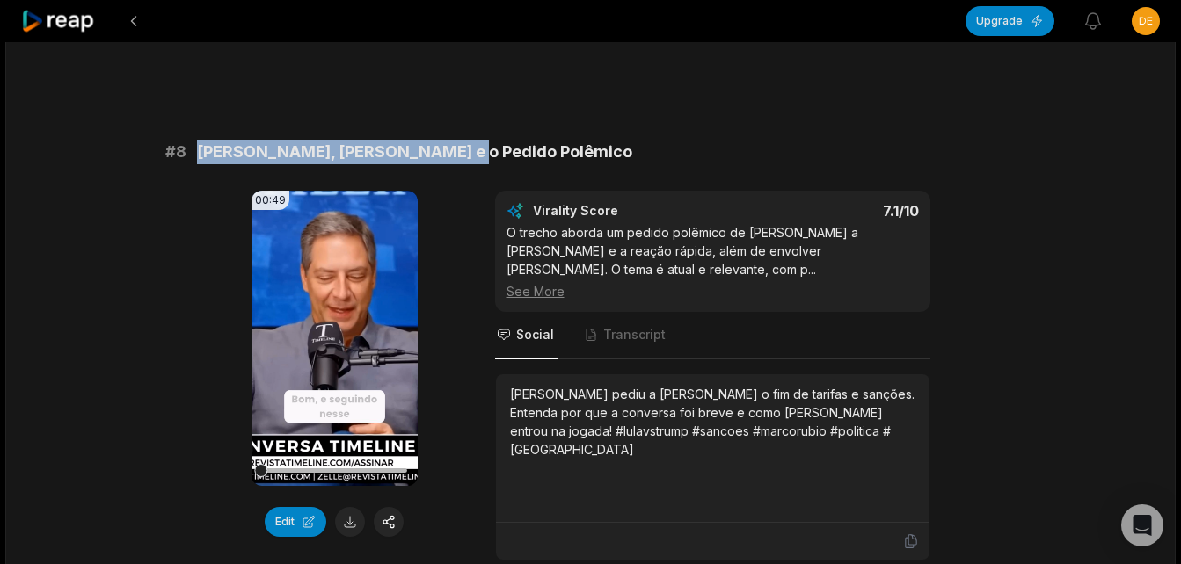
drag, startPoint x: 194, startPoint y: 98, endPoint x: 466, endPoint y: 93, distance: 271.7
click at [466, 140] on div "# 8 Lula, [PERSON_NAME] e o Pedido Polêmico" at bounding box center [590, 152] width 851 height 25
click at [346, 507] on button at bounding box center [350, 522] width 30 height 30
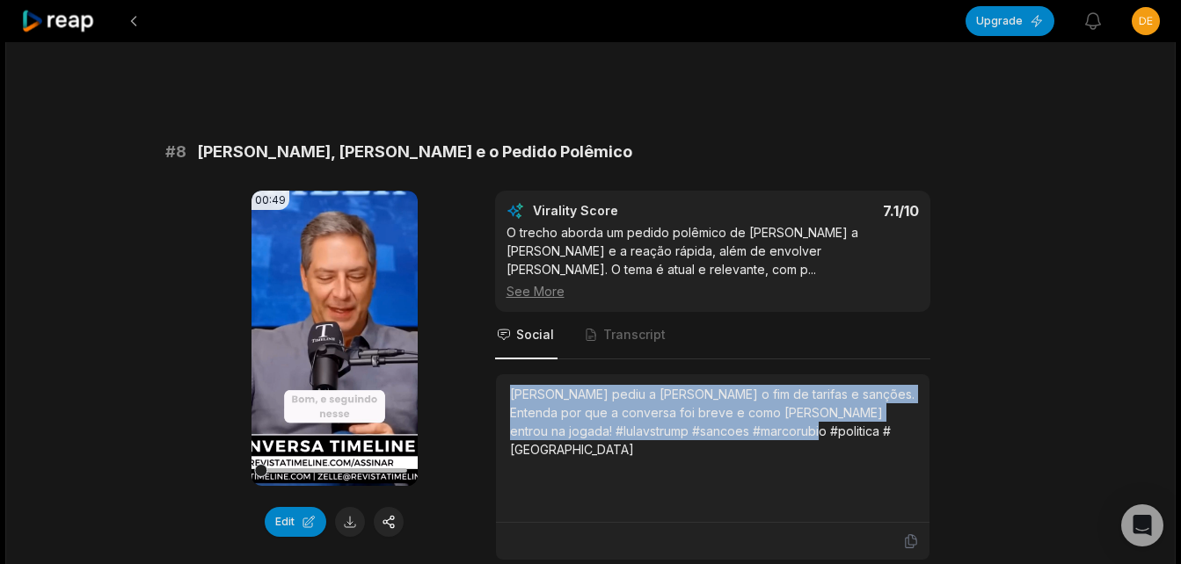
drag, startPoint x: 509, startPoint y: 345, endPoint x: 881, endPoint y: 428, distance: 381.2
click at [881, 428] on div "[PERSON_NAME] pediu a [PERSON_NAME] o fim de tarifas e sanções. Entenda por que…" at bounding box center [712, 448] width 405 height 127
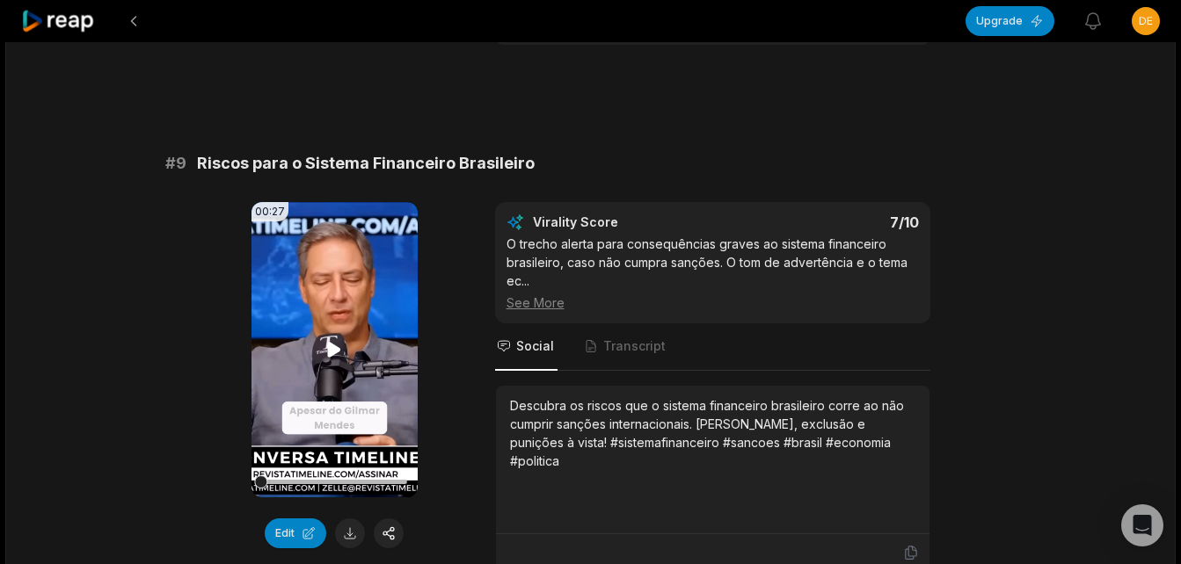
scroll to position [4255, 0]
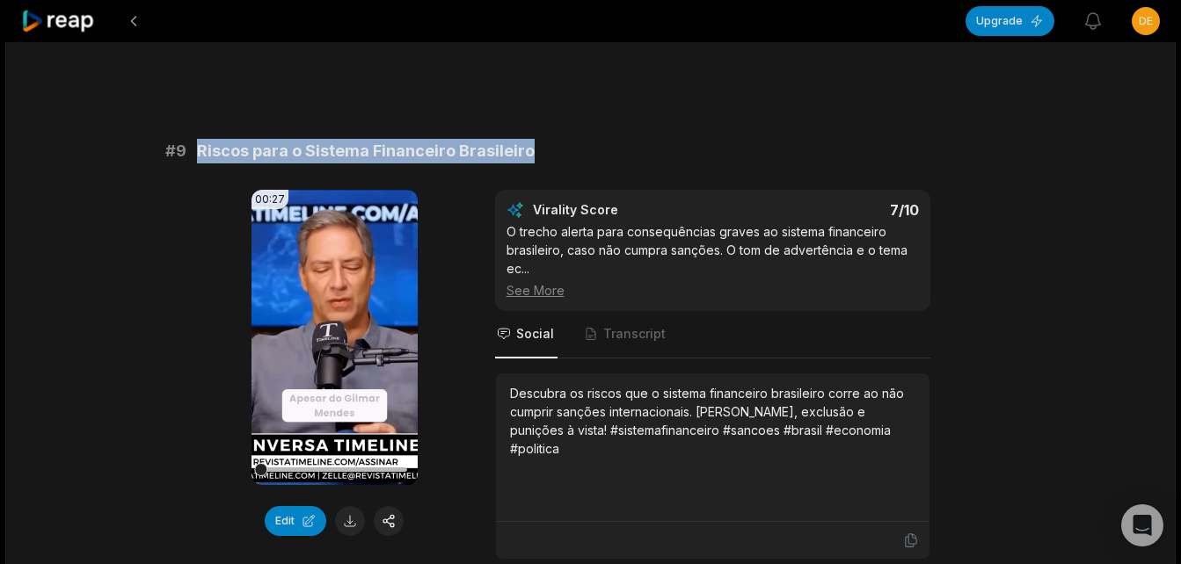
drag, startPoint x: 196, startPoint y: 98, endPoint x: 533, endPoint y: 91, distance: 336.8
click at [533, 139] on div "# 9 Riscos para o Sistema Financeiro Brasileiro" at bounding box center [590, 151] width 851 height 25
click at [349, 506] on button at bounding box center [350, 521] width 30 height 30
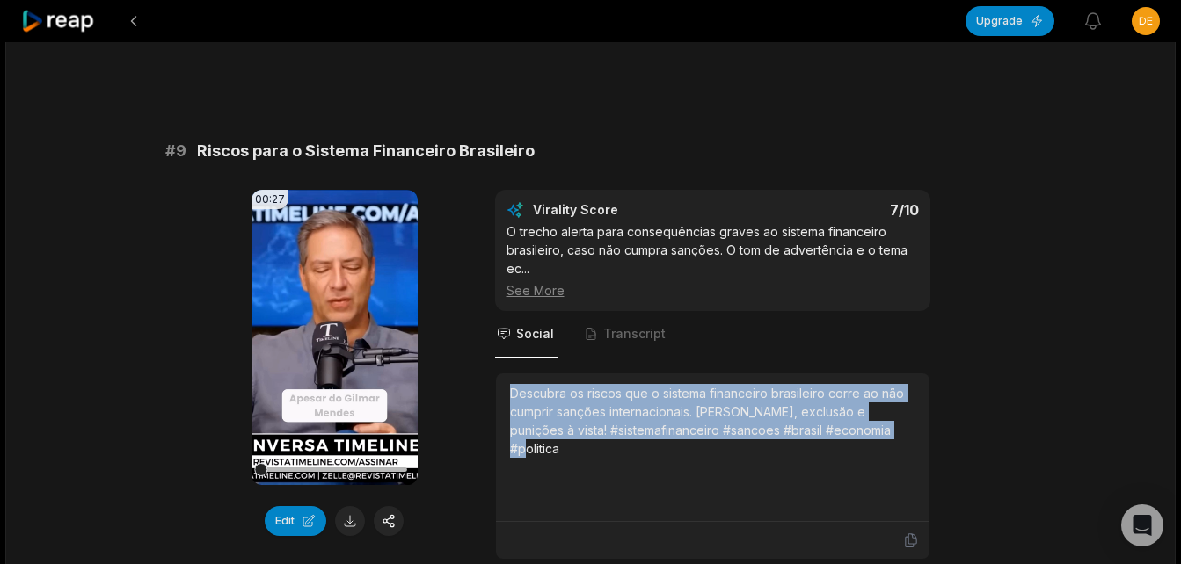
drag, startPoint x: 511, startPoint y: 333, endPoint x: 850, endPoint y: 388, distance: 343.7
click at [850, 388] on div "Descubra os riscos que o sistema financeiro brasileiro corre ao não cumprir san…" at bounding box center [712, 447] width 405 height 127
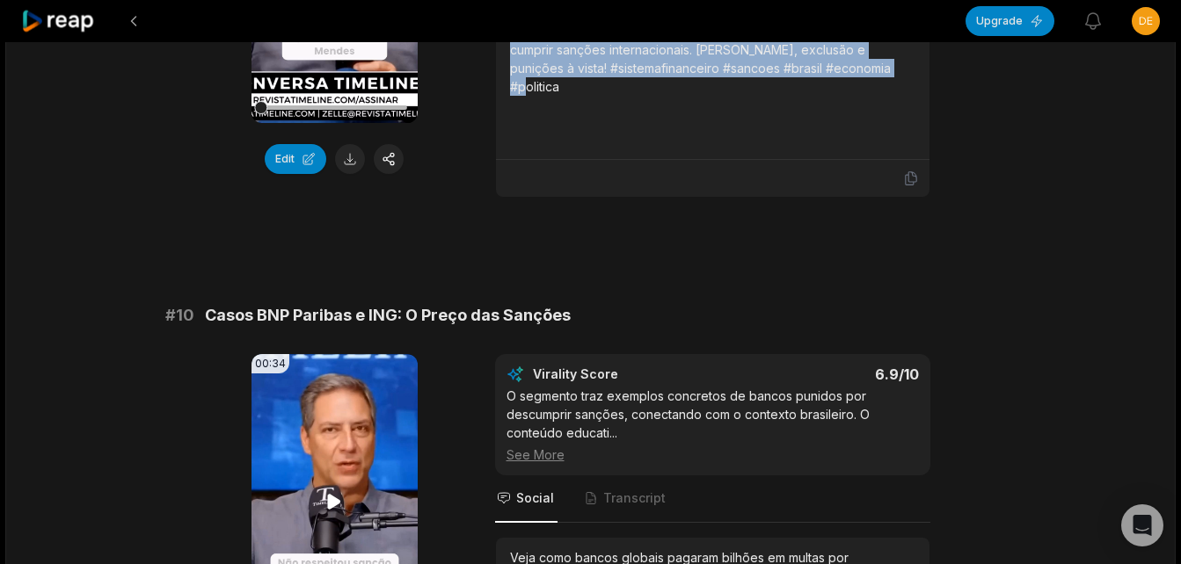
scroll to position [4782, 0]
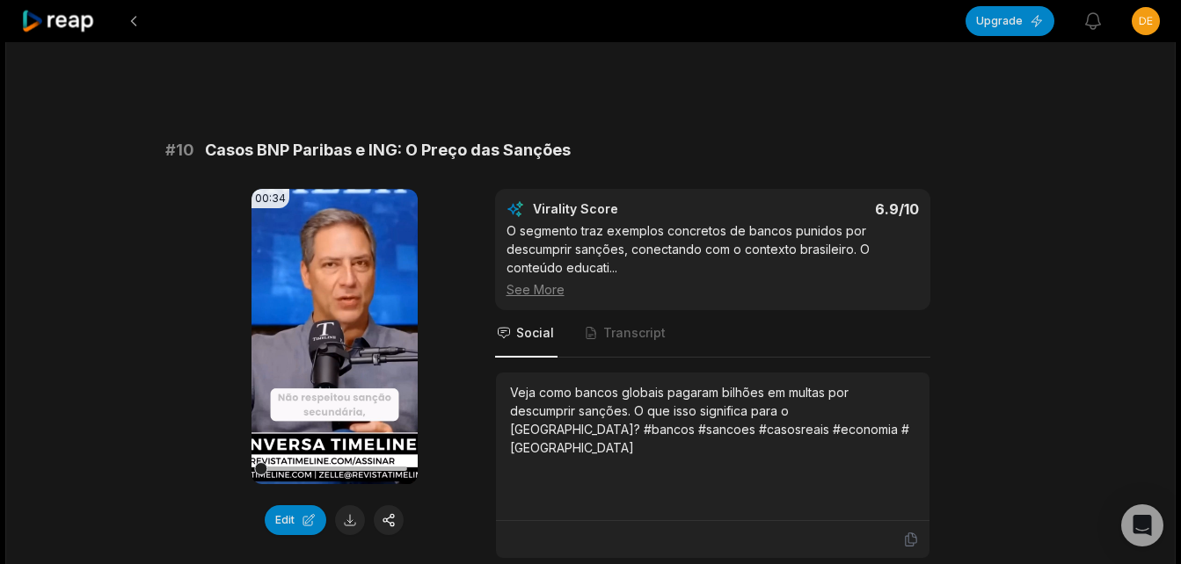
click at [210, 138] on span "Casos BNP Paribas e ING: O Preço das Sanções" at bounding box center [388, 150] width 366 height 25
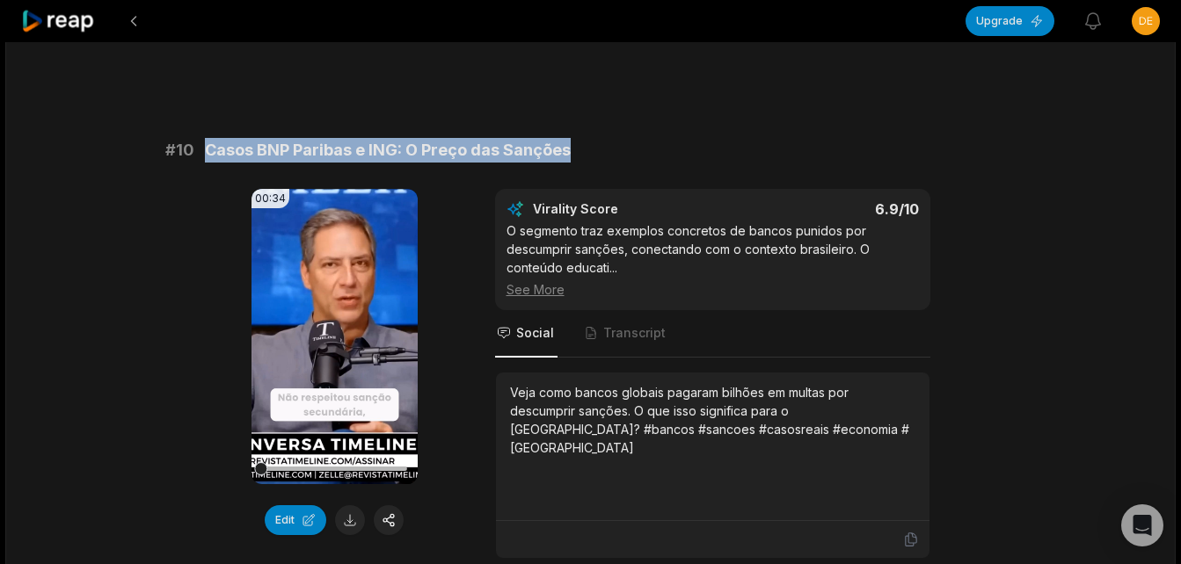
drag, startPoint x: 202, startPoint y: 93, endPoint x: 625, endPoint y: 67, distance: 423.7
click at [352, 506] on button at bounding box center [350, 521] width 30 height 30
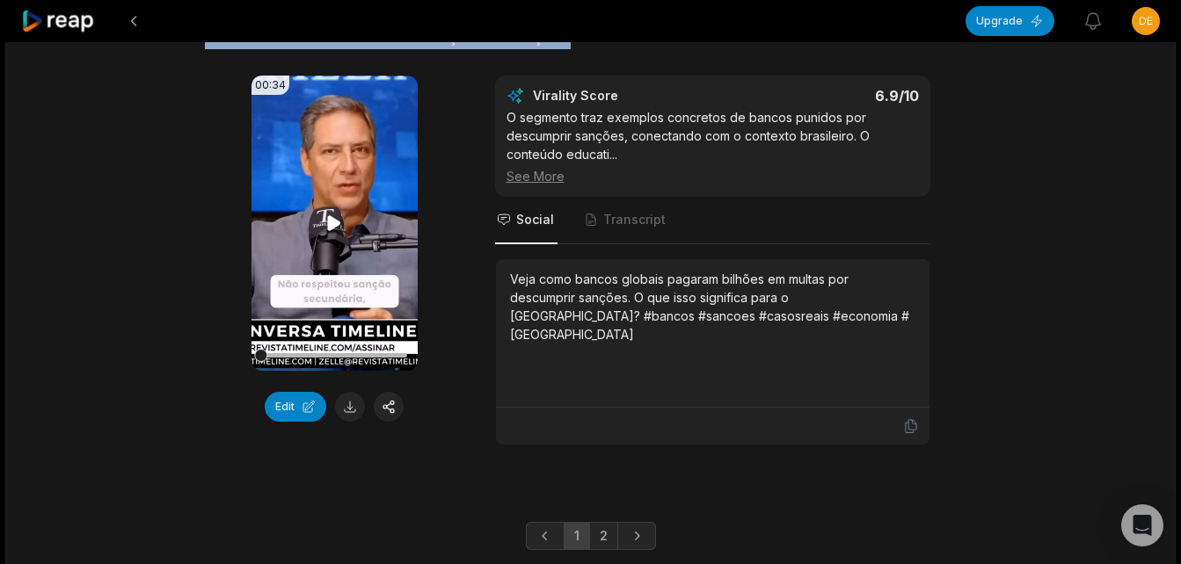
scroll to position [4896, 0]
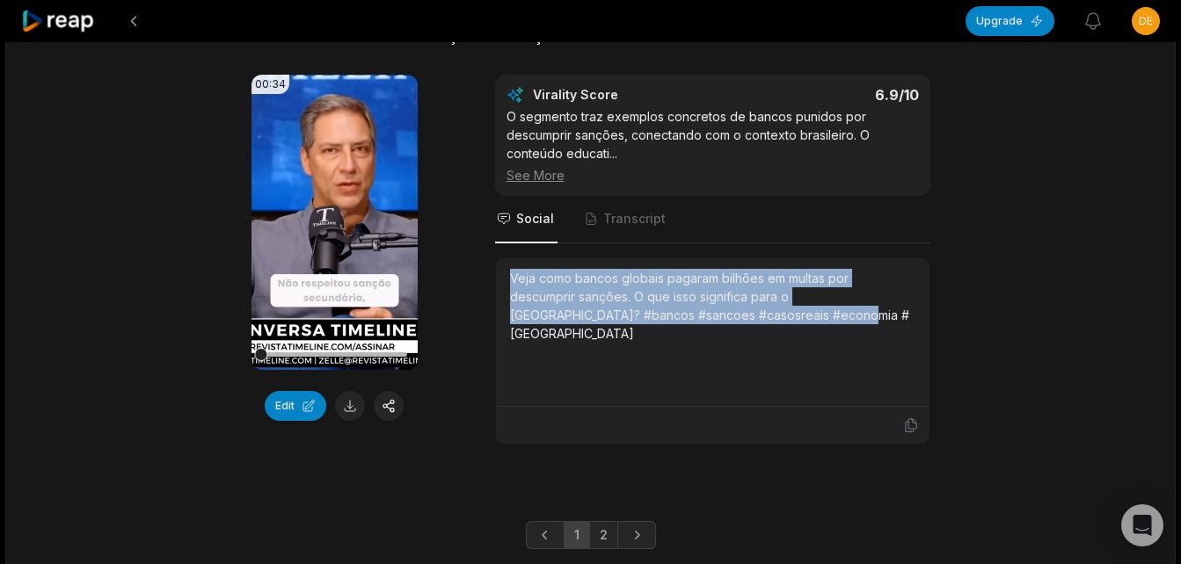
drag, startPoint x: 509, startPoint y: 222, endPoint x: 780, endPoint y: 257, distance: 273.0
click at [780, 269] on div "Veja como bancos globais pagaram bilhões em multas por descumprir sanções. O qu…" at bounding box center [712, 306] width 405 height 74
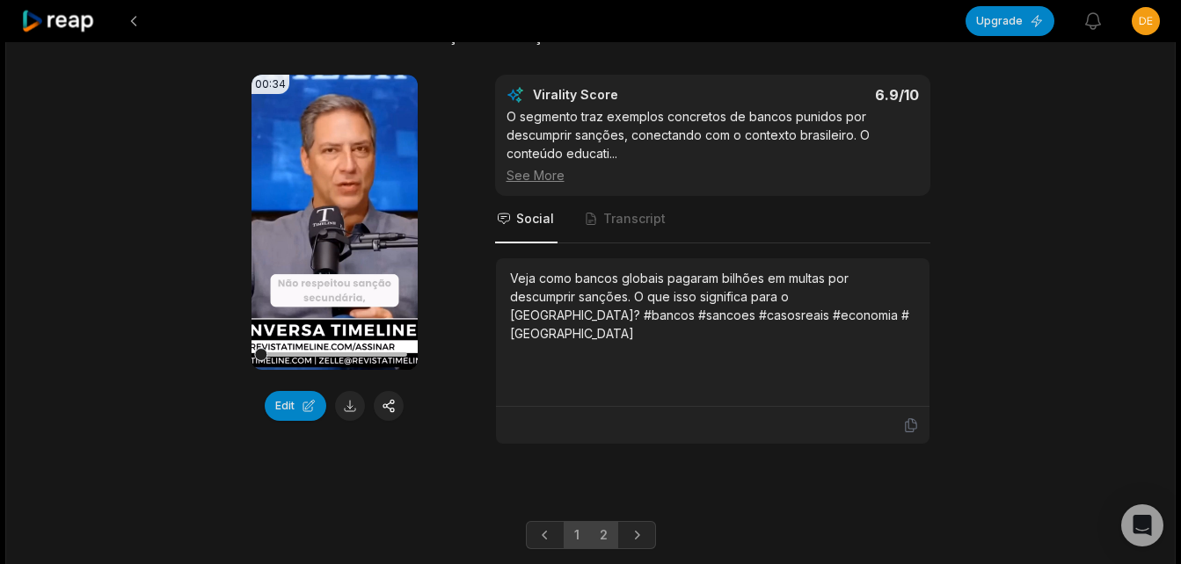
click at [604, 521] on link "2" at bounding box center [603, 535] width 29 height 28
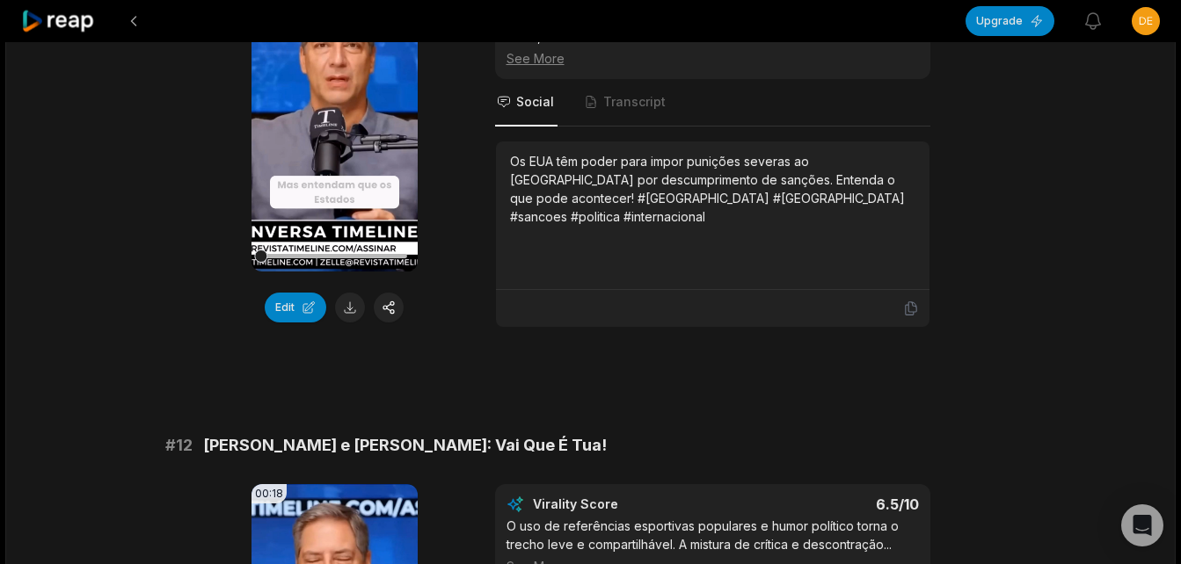
scroll to position [35, 0]
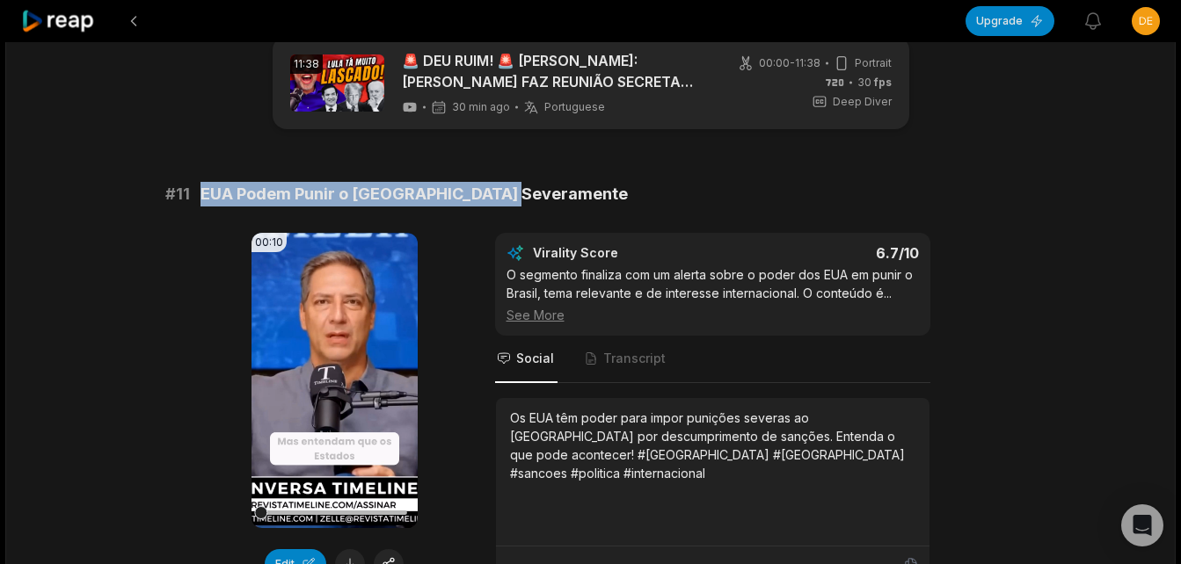
drag, startPoint x: 200, startPoint y: 196, endPoint x: 523, endPoint y: 188, distance: 322.8
click at [523, 188] on div "# 11 EUA Podem Punir o [GEOGRAPHIC_DATA] Severamente" at bounding box center [590, 194] width 851 height 25
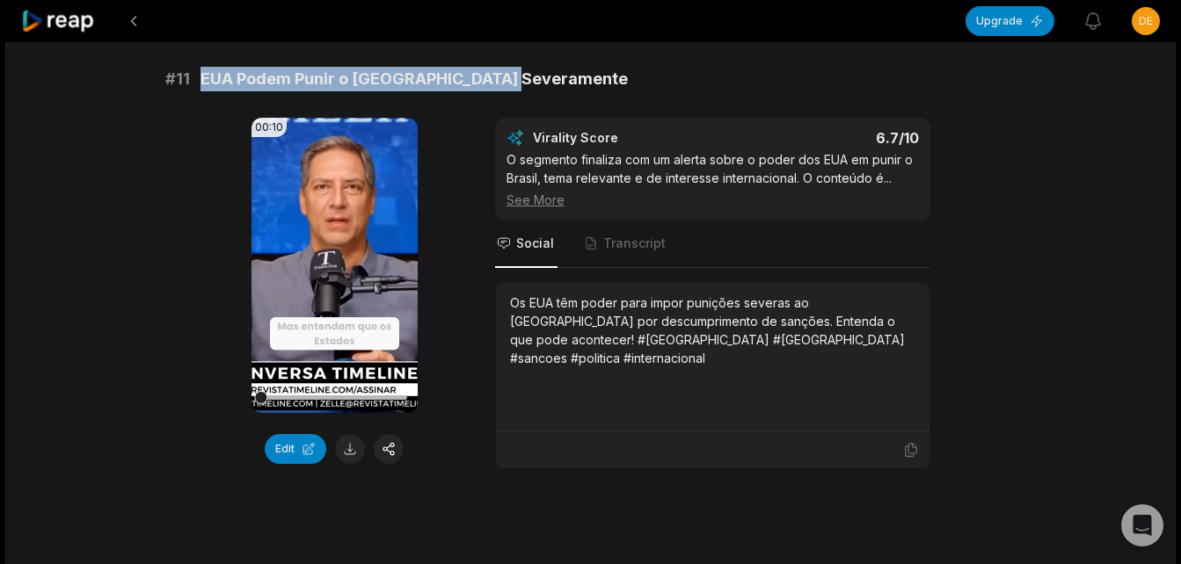
scroll to position [211, 0]
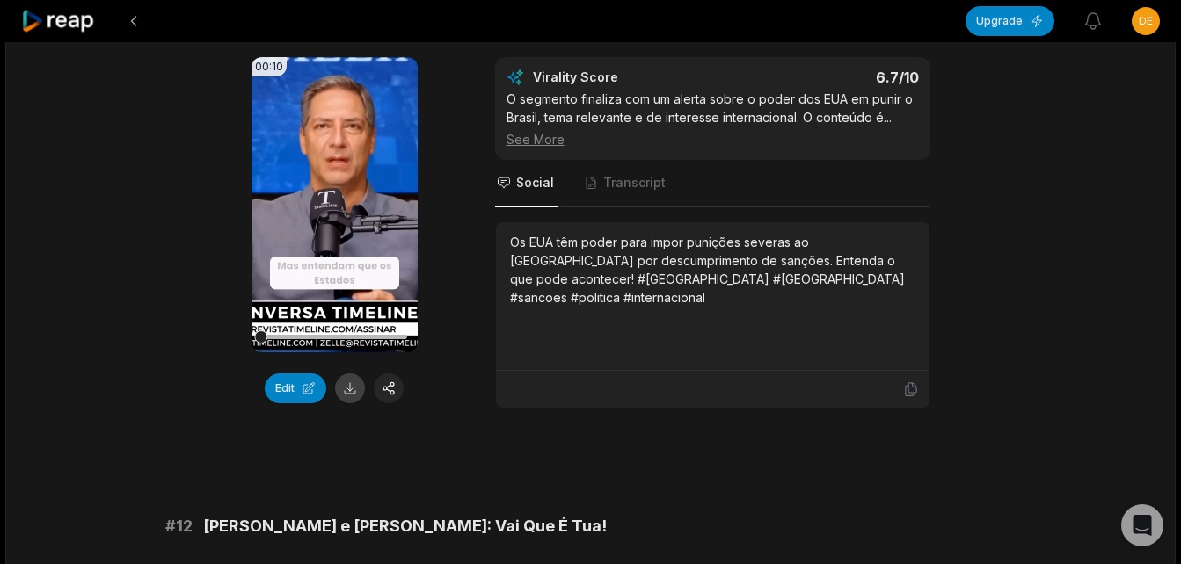
click at [351, 385] on button at bounding box center [350, 389] width 30 height 30
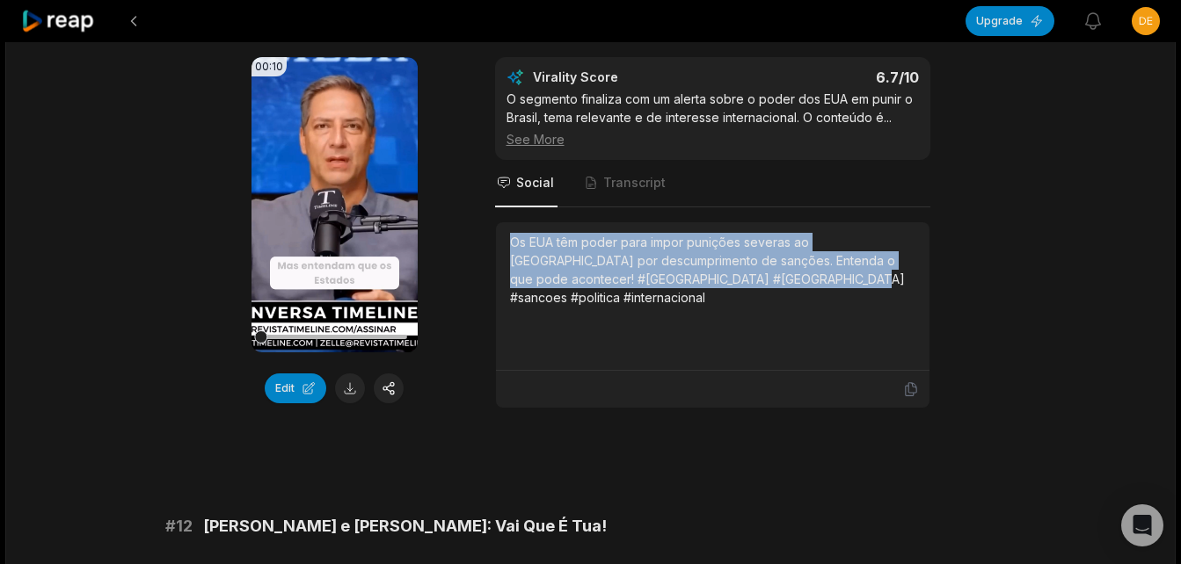
drag, startPoint x: 504, startPoint y: 246, endPoint x: 760, endPoint y: 296, distance: 260.7
click at [760, 296] on div "Os EUA têm poder para impor punições severas ao [GEOGRAPHIC_DATA] por descumpri…" at bounding box center [712, 296] width 433 height 149
copy div "Os EUA têm poder para impor punições severas ao [GEOGRAPHIC_DATA] por descumpri…"
click at [342, 205] on icon at bounding box center [334, 204] width 21 height 21
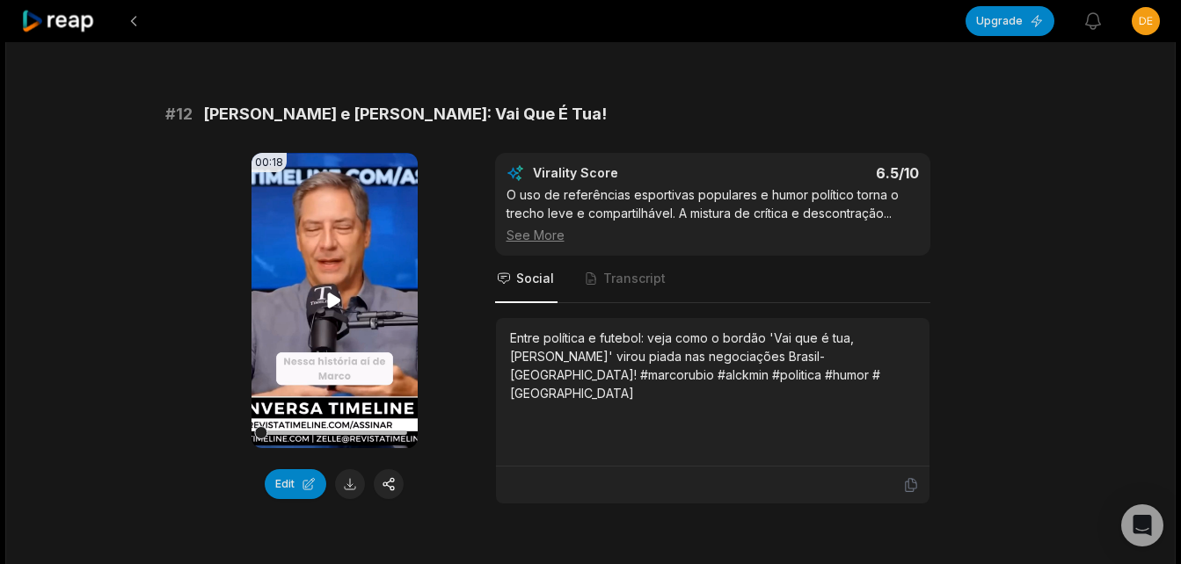
scroll to position [563, 0]
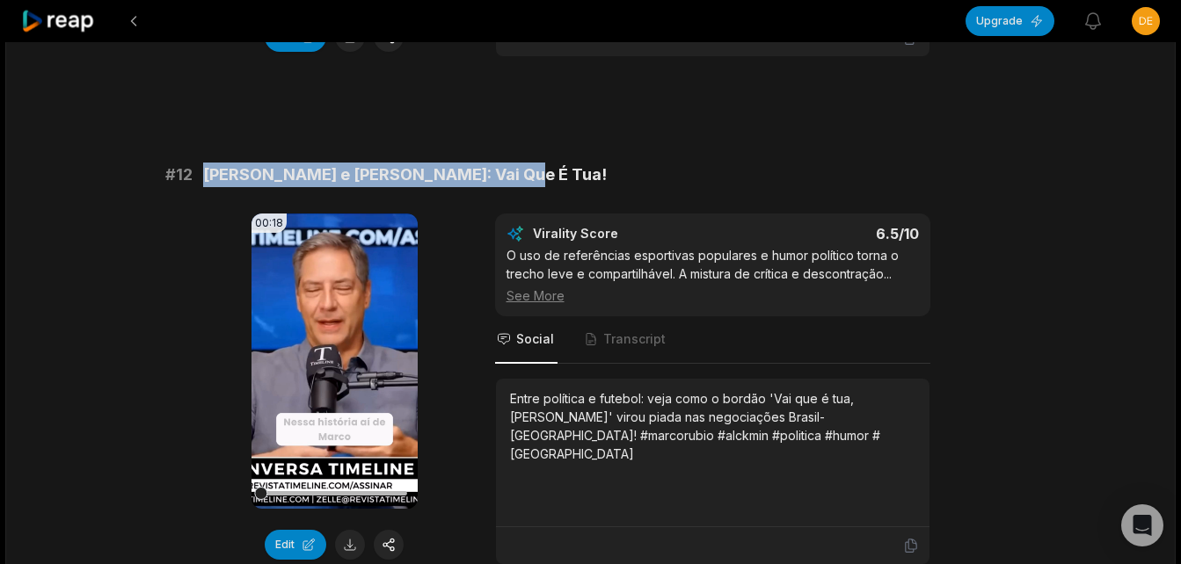
drag, startPoint x: 200, startPoint y: 173, endPoint x: 508, endPoint y: 172, distance: 307.7
click at [508, 172] on div "# 12 Marco Rubio e Alckmin: Vai Que É Tua!" at bounding box center [590, 175] width 851 height 25
copy span "[PERSON_NAME] e [PERSON_NAME]: Vai Que É Tua!"
click at [356, 539] on button at bounding box center [350, 545] width 30 height 30
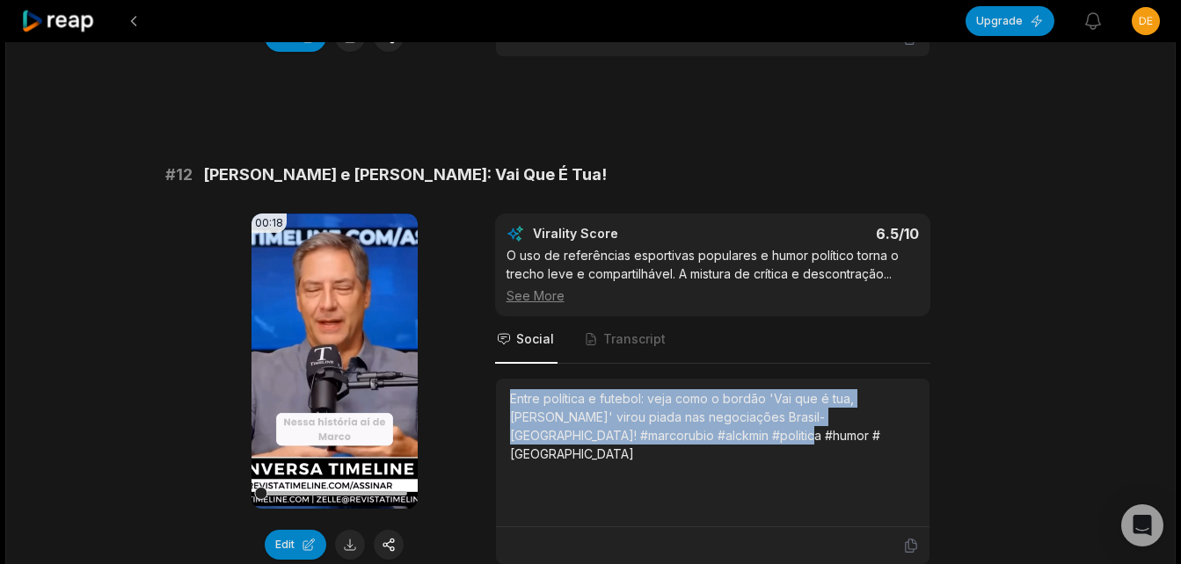
drag, startPoint x: 508, startPoint y: 395, endPoint x: 733, endPoint y: 439, distance: 229.3
click at [733, 439] on div "Entre política e futebol: veja como o bordão 'Vai que é tua, [PERSON_NAME]' vir…" at bounding box center [712, 453] width 433 height 149
copy div "Entre política e futebol: veja como o bordão 'Vai que é tua, [PERSON_NAME]' vir…"
